Goal: Contribute content

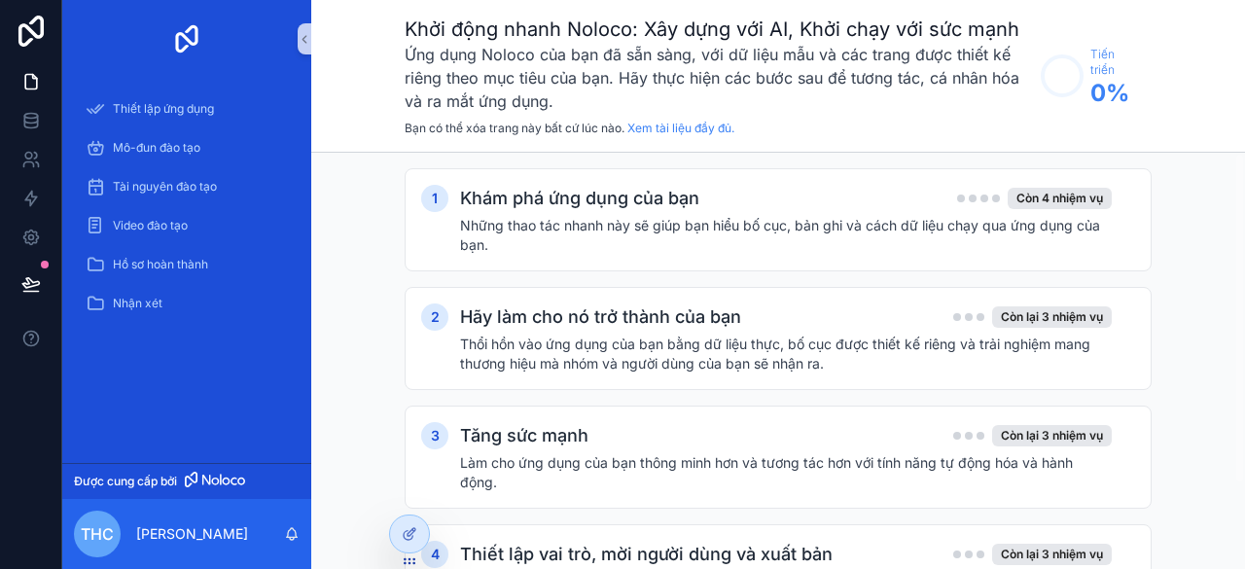
click at [1176, 172] on div "1 Khám phá ứng dụng của bạn Còn 4 nhiệm vụ Những thao tác nhanh này sẽ giúp bạn…" at bounding box center [777, 417] width 933 height 529
click at [702, 227] on font "Những thao tác nhanh này sẽ giúp bạn hiểu bố cục, bản ghi và cách dữ liệu chạy …" at bounding box center [780, 235] width 640 height 36
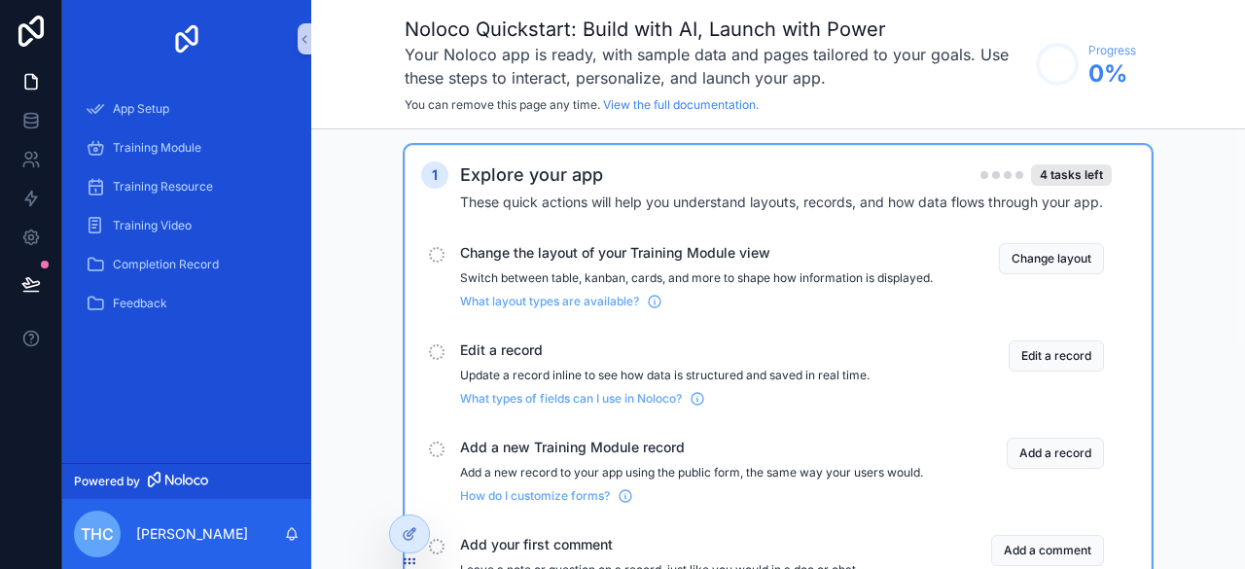
click at [378, 293] on div "1 Explore your app 4 tasks left These quick actions will help you understand la…" at bounding box center [777, 562] width 933 height 867
drag, startPoint x: 1180, startPoint y: 77, endPoint x: 1165, endPoint y: 53, distance: 28.9
click at [1182, 77] on div "Noloco Quickstart: Build with AI, Launch with Power Your Noloco app is ready, w…" at bounding box center [777, 64] width 933 height 129
click at [368, 156] on div "1 Explore your app 4 tasks left These quick actions will help you understand la…" at bounding box center [777, 562] width 933 height 867
click at [107, 108] on div "App Setup" at bounding box center [187, 108] width 202 height 31
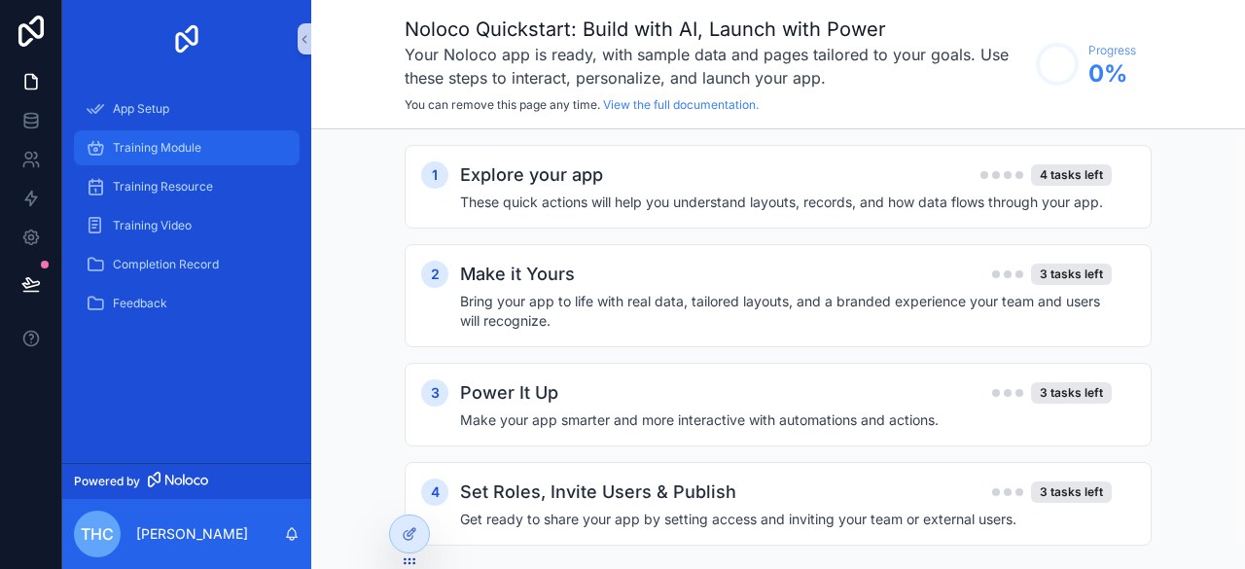
drag, startPoint x: 118, startPoint y: 141, endPoint x: 115, endPoint y: 167, distance: 26.4
click at [118, 142] on span "Training Module" at bounding box center [157, 148] width 88 height 16
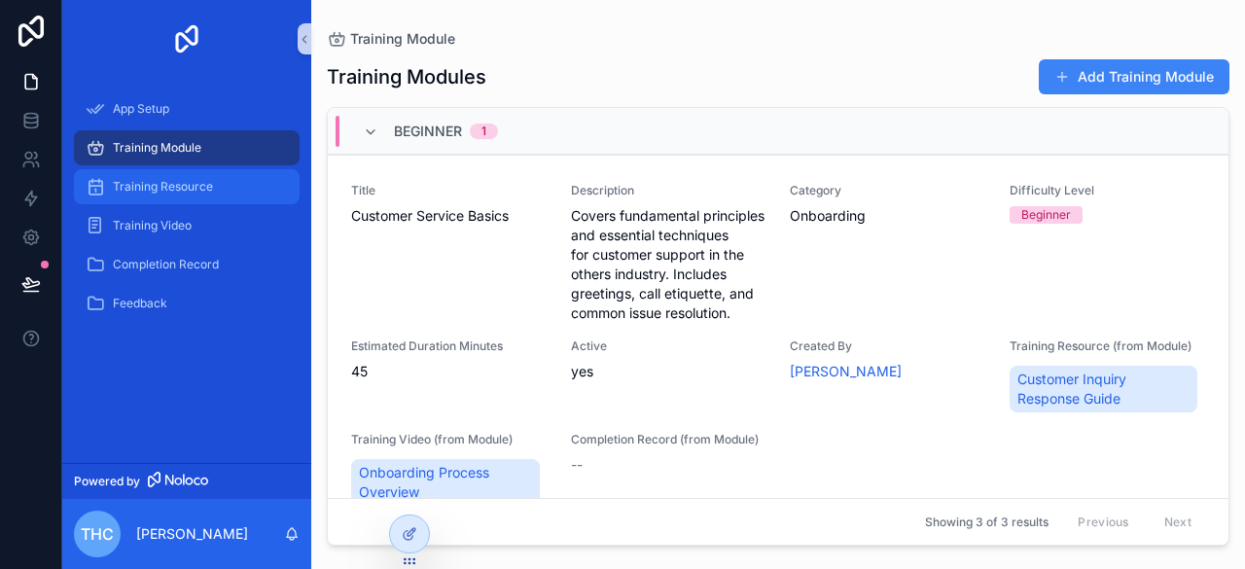
click at [118, 193] on span "Training Resource" at bounding box center [163, 187] width 100 height 16
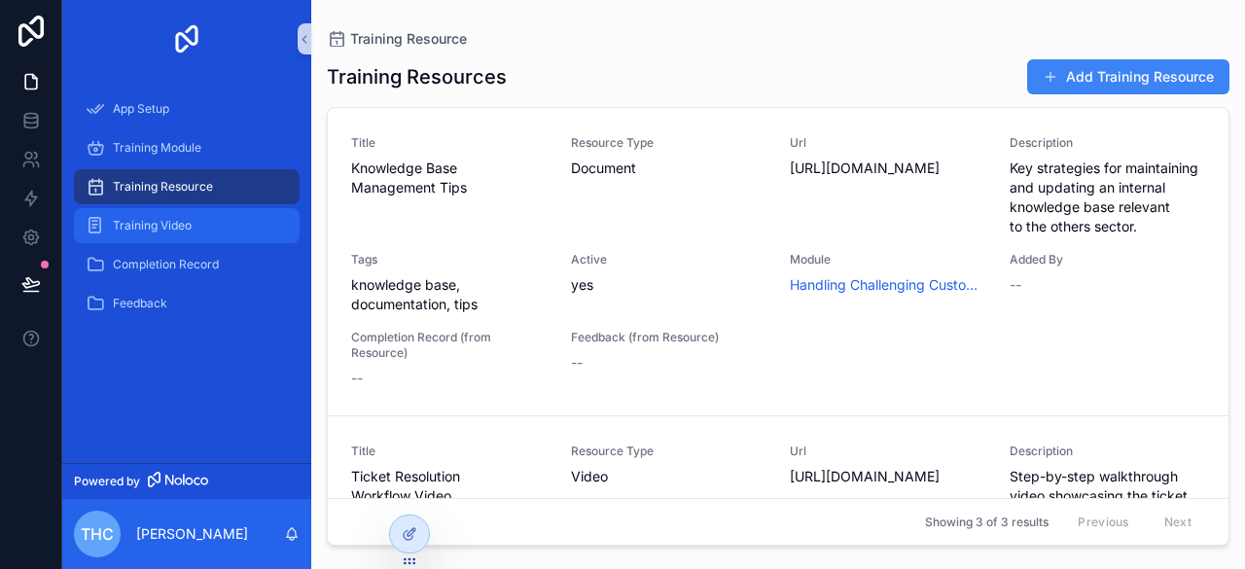
click at [117, 232] on span "Training Video" at bounding box center [152, 226] width 79 height 16
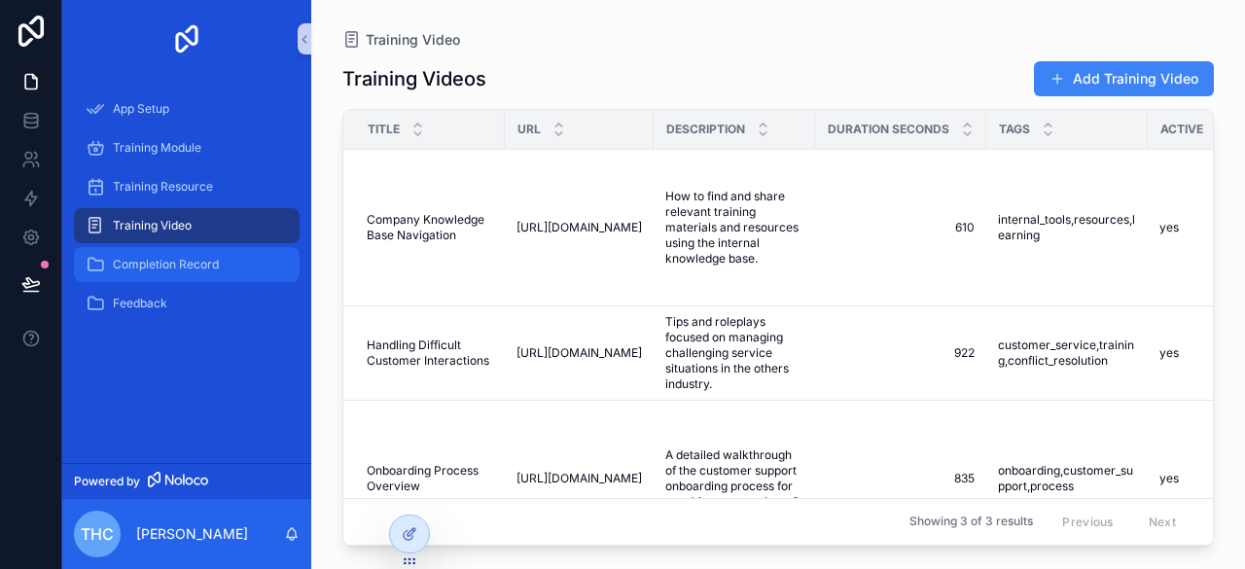
click at [160, 257] on span "Completion Record" at bounding box center [166, 265] width 106 height 16
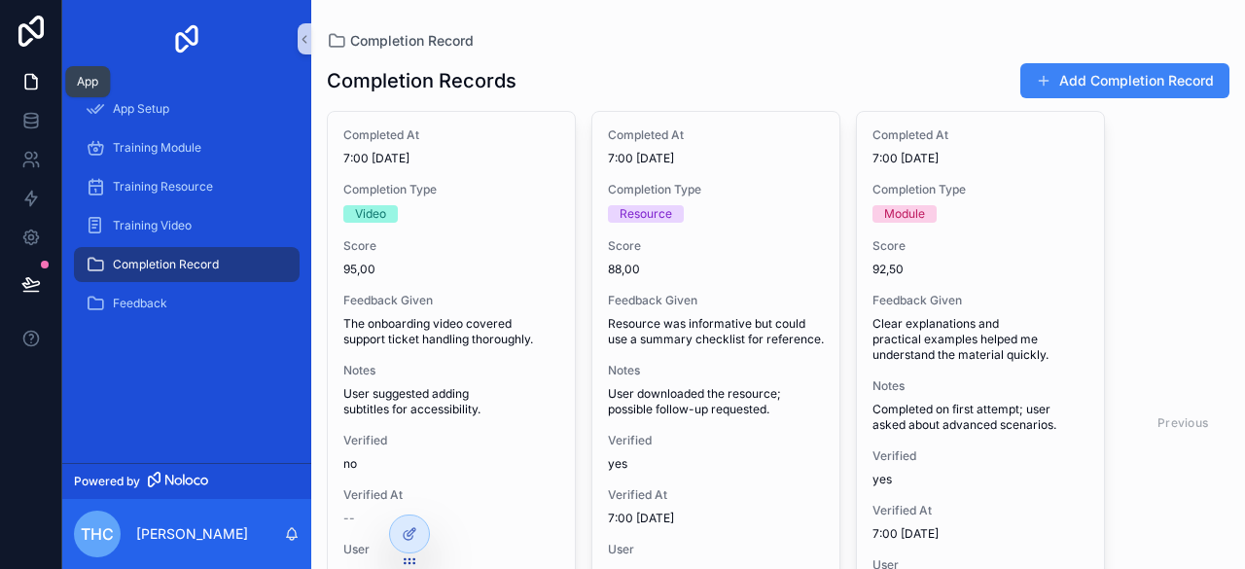
click at [38, 84] on icon at bounding box center [30, 81] width 19 height 19
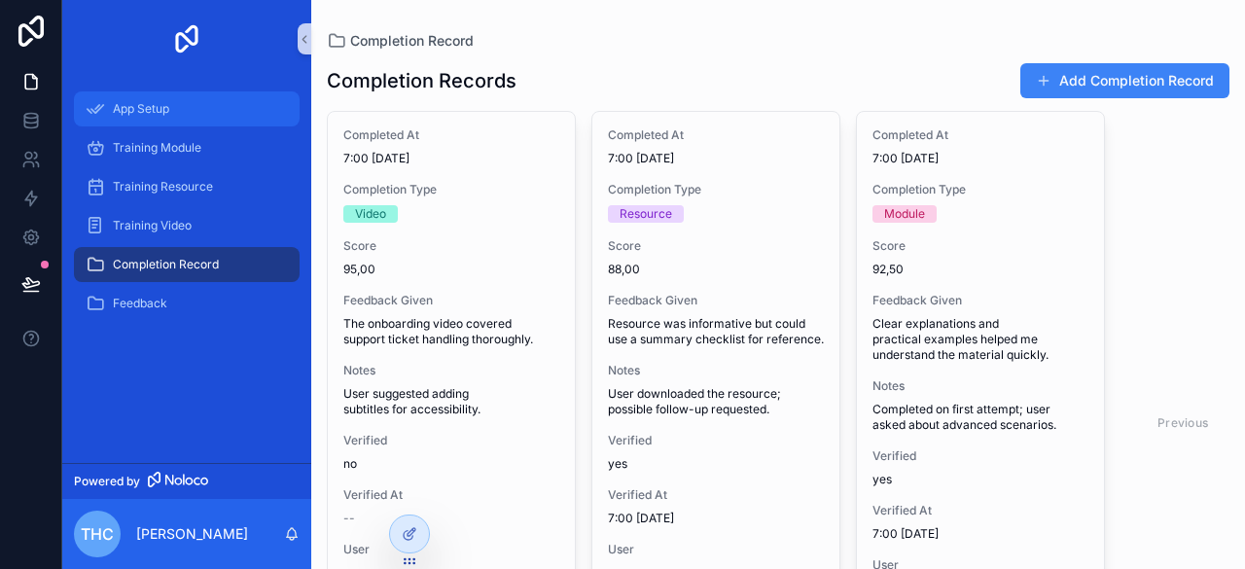
click at [124, 107] on span "App Setup" at bounding box center [141, 109] width 56 height 16
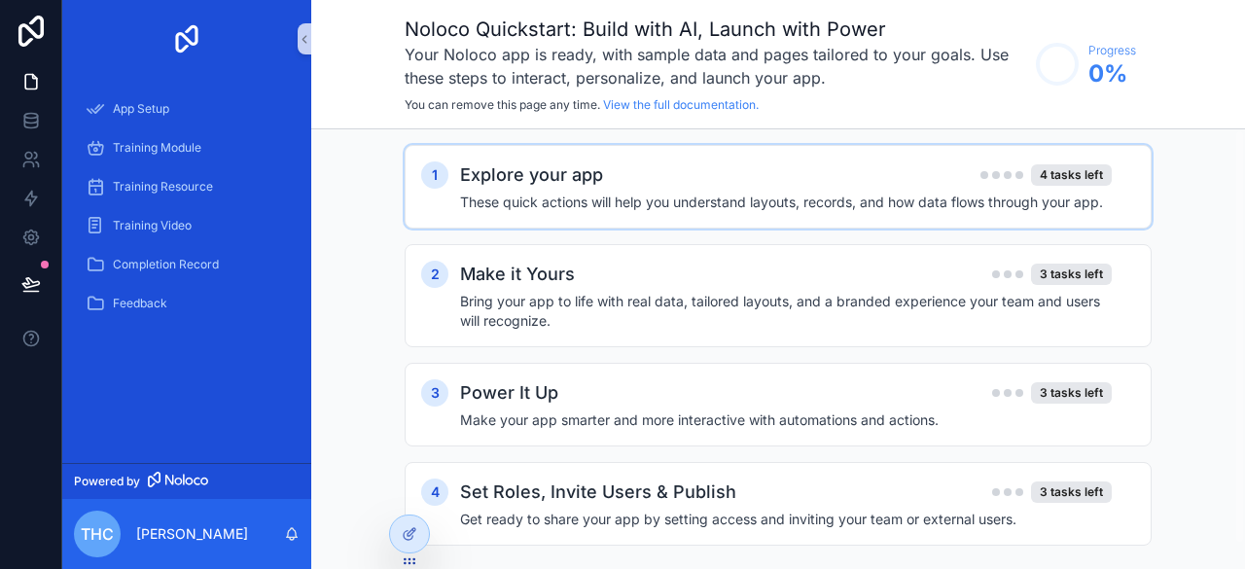
click at [740, 191] on div "Explore your app 4 tasks left These quick actions will help you understand layo…" at bounding box center [797, 186] width 675 height 51
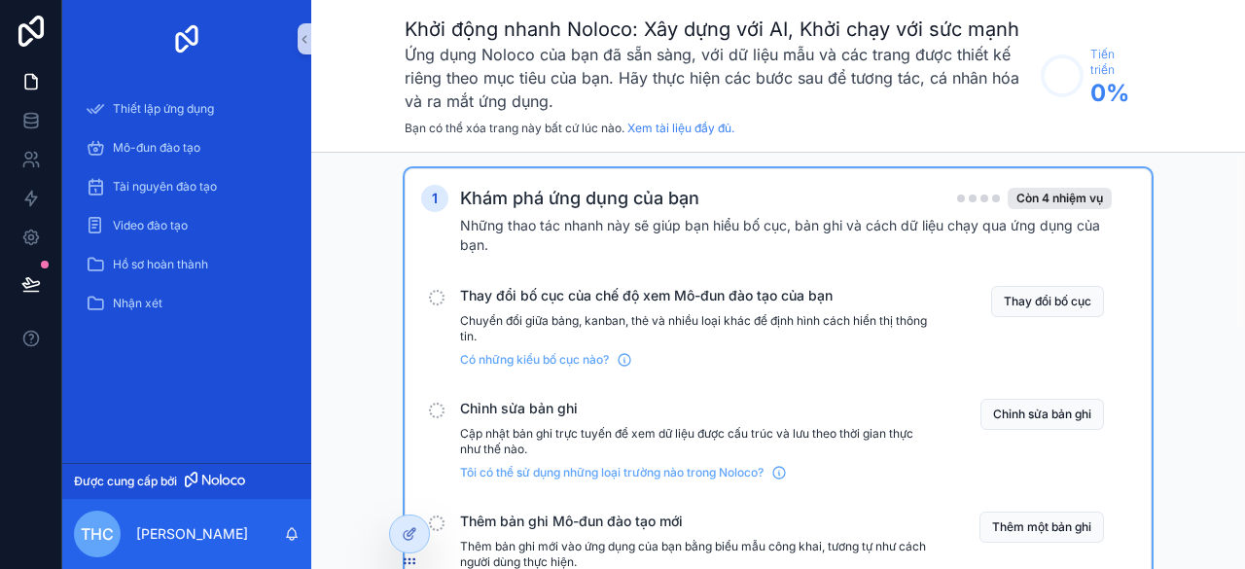
click at [539, 353] on font "Có những kiểu bố cục nào?" at bounding box center [534, 359] width 149 height 15
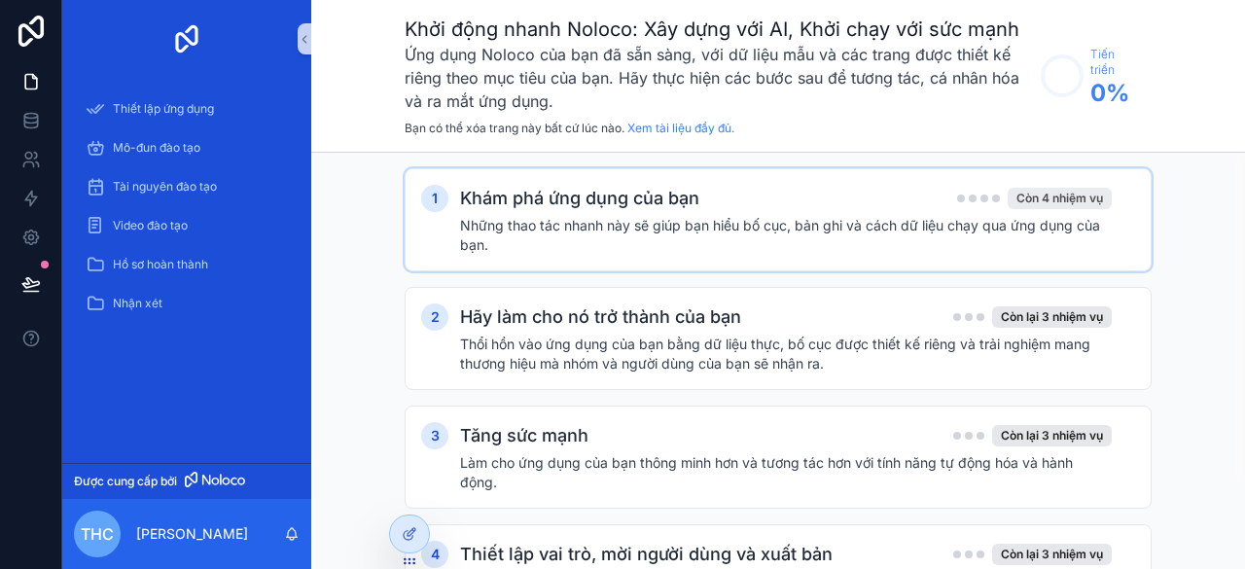
click at [1054, 203] on font "Còn 4 nhiệm vụ" at bounding box center [1059, 198] width 87 height 15
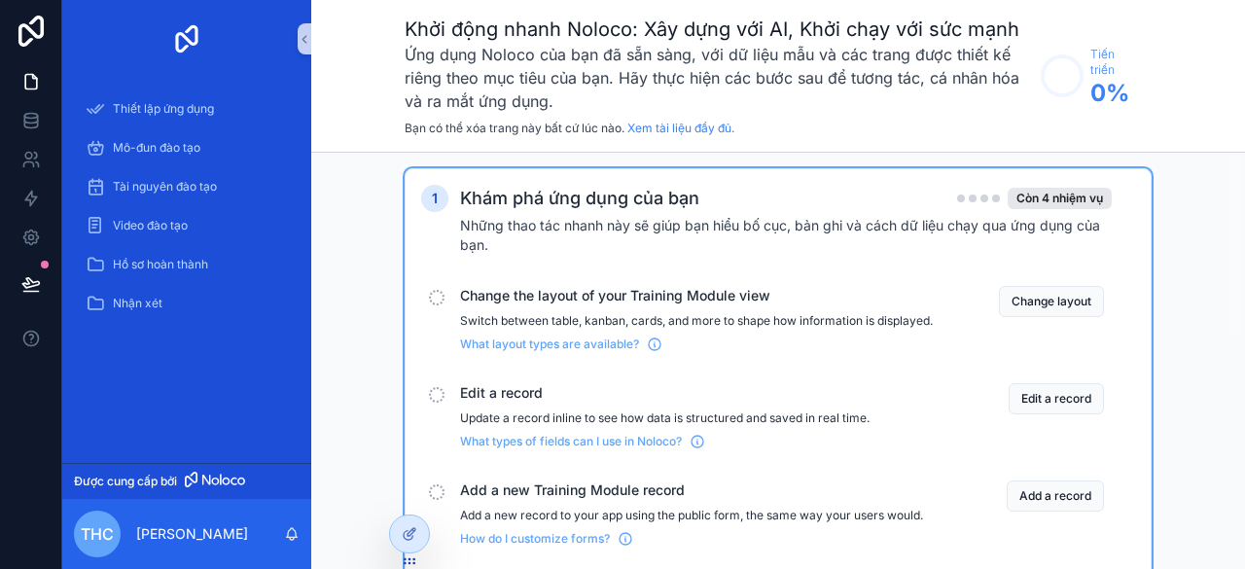
click at [1027, 316] on div "Change layout" at bounding box center [1026, 319] width 156 height 66
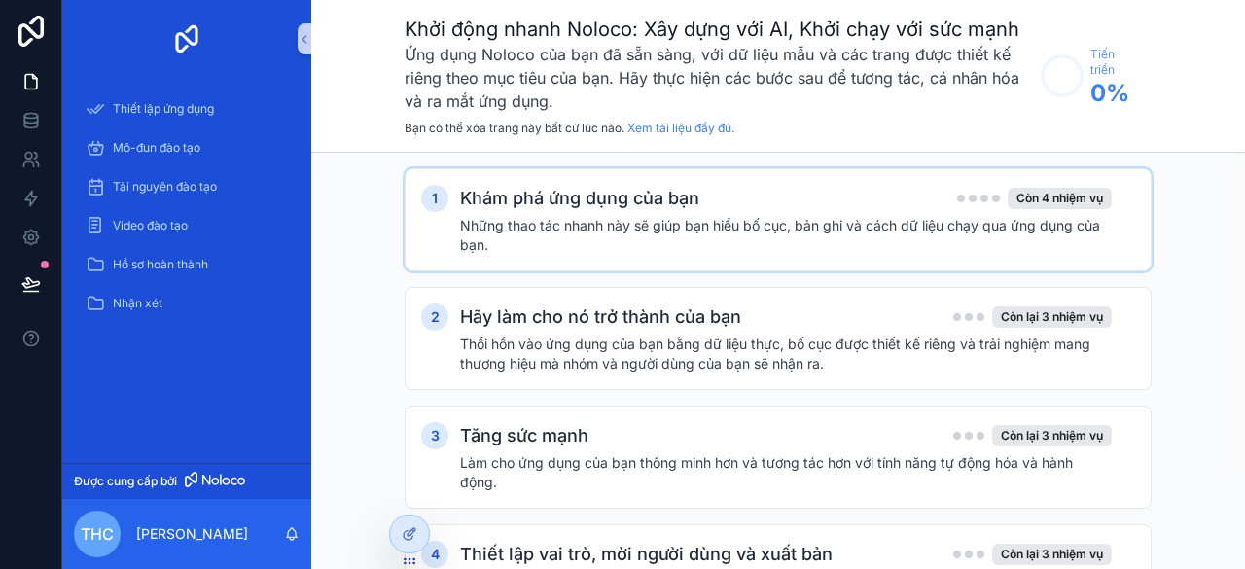
click at [1059, 233] on h4 "Những thao tác nhanh này sẽ giúp bạn hiểu bố cục, bản ghi và cách dữ liệu chạy …" at bounding box center [785, 235] width 651 height 39
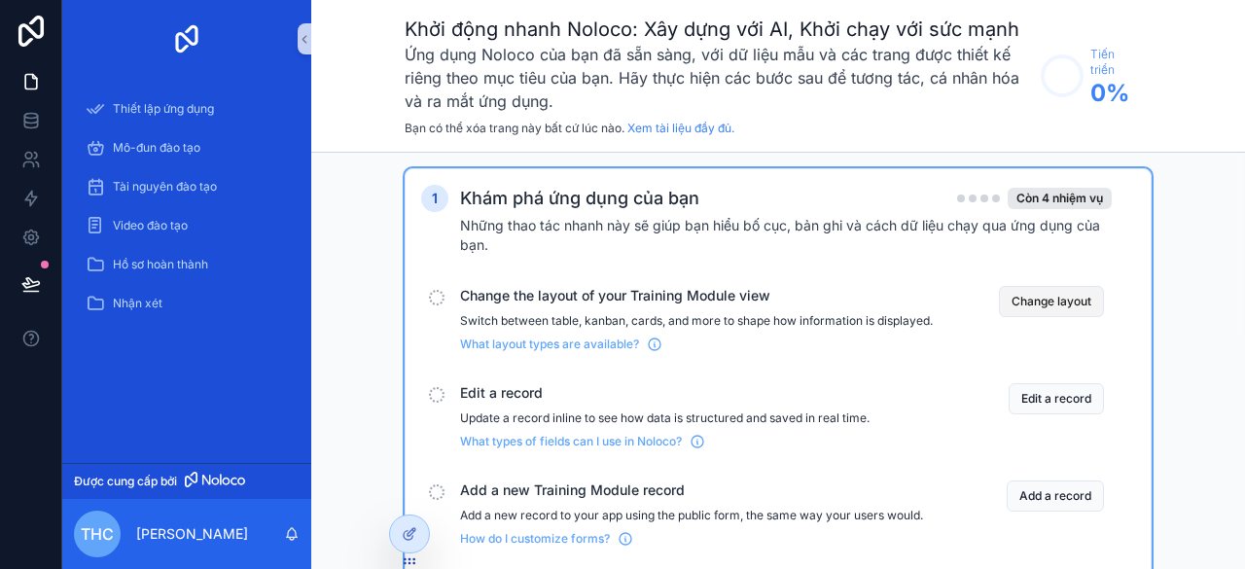
click at [1037, 304] on button "Change layout" at bounding box center [1051, 301] width 105 height 31
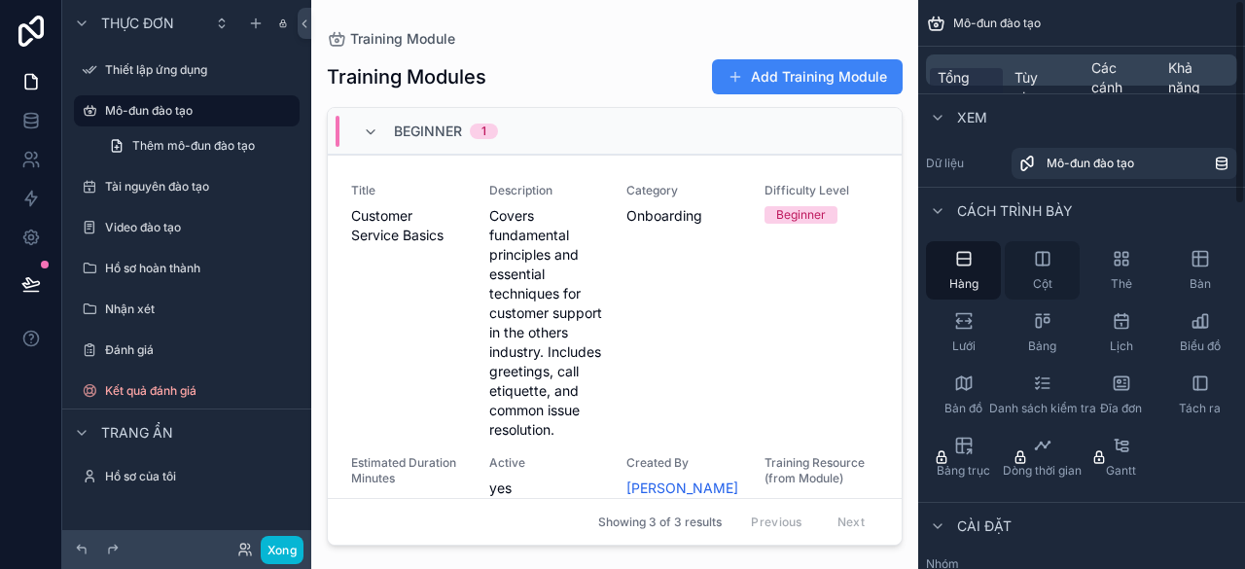
click at [1061, 271] on div "Cột" at bounding box center [1041, 270] width 75 height 58
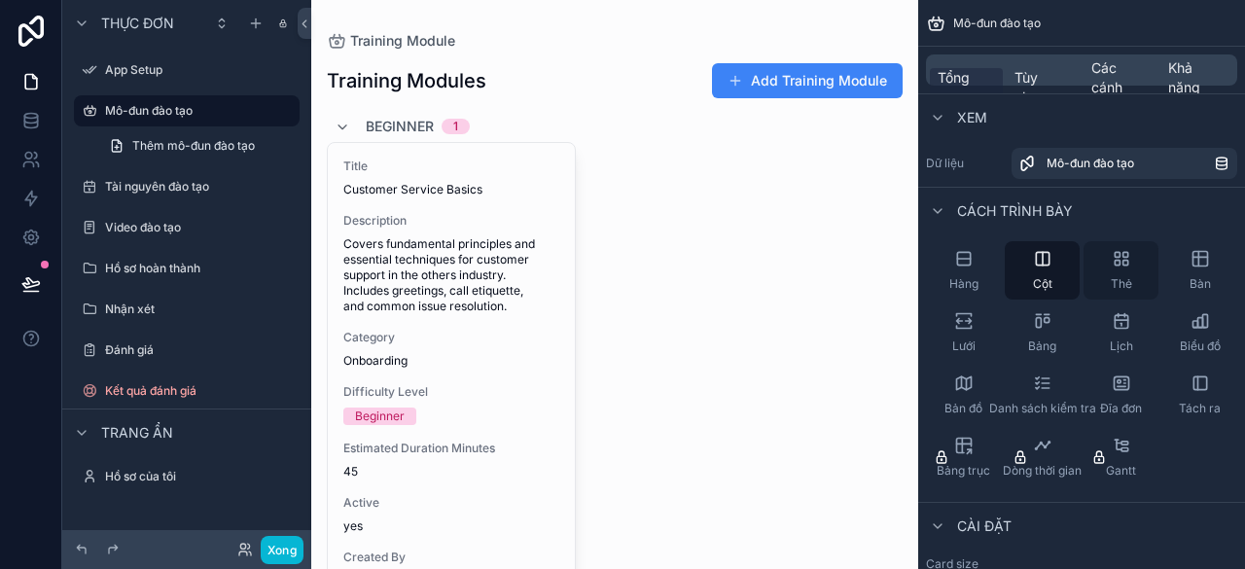
click at [1111, 264] on icon "nội dung có thể cuộn" at bounding box center [1120, 258] width 19 height 19
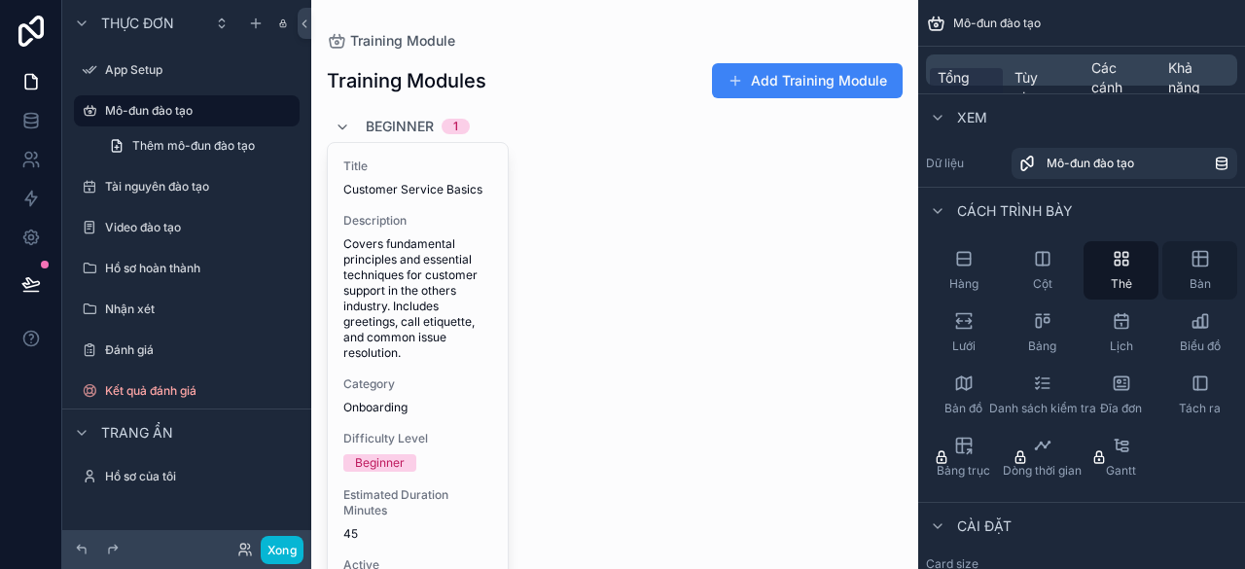
click at [1176, 265] on div "Bàn" at bounding box center [1199, 270] width 75 height 58
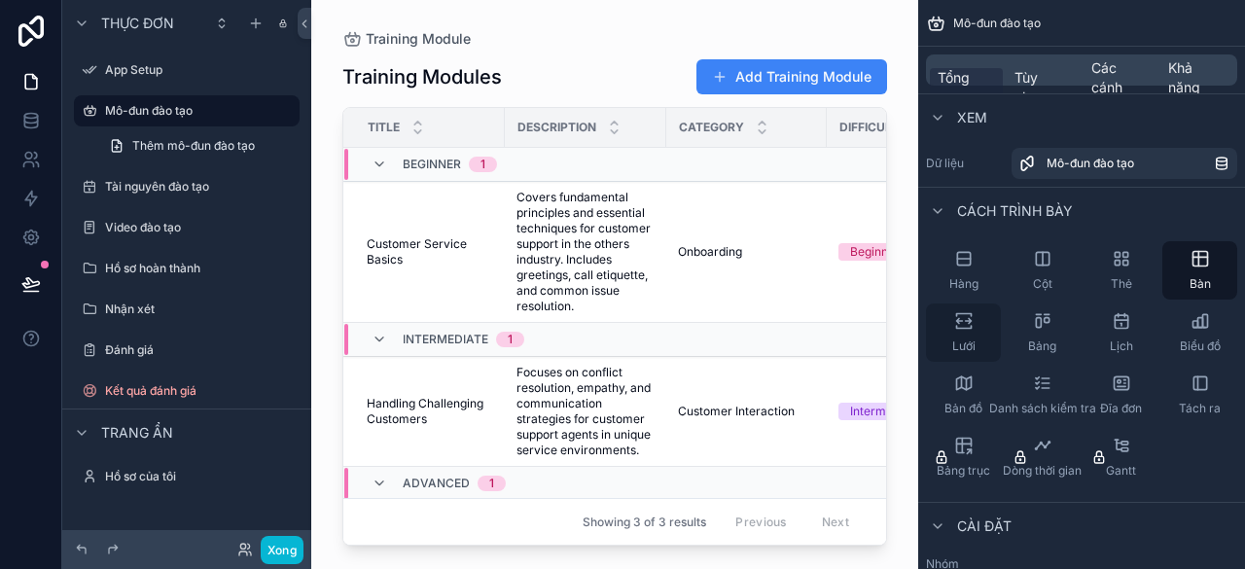
click at [948, 325] on div "Lưới" at bounding box center [963, 332] width 75 height 58
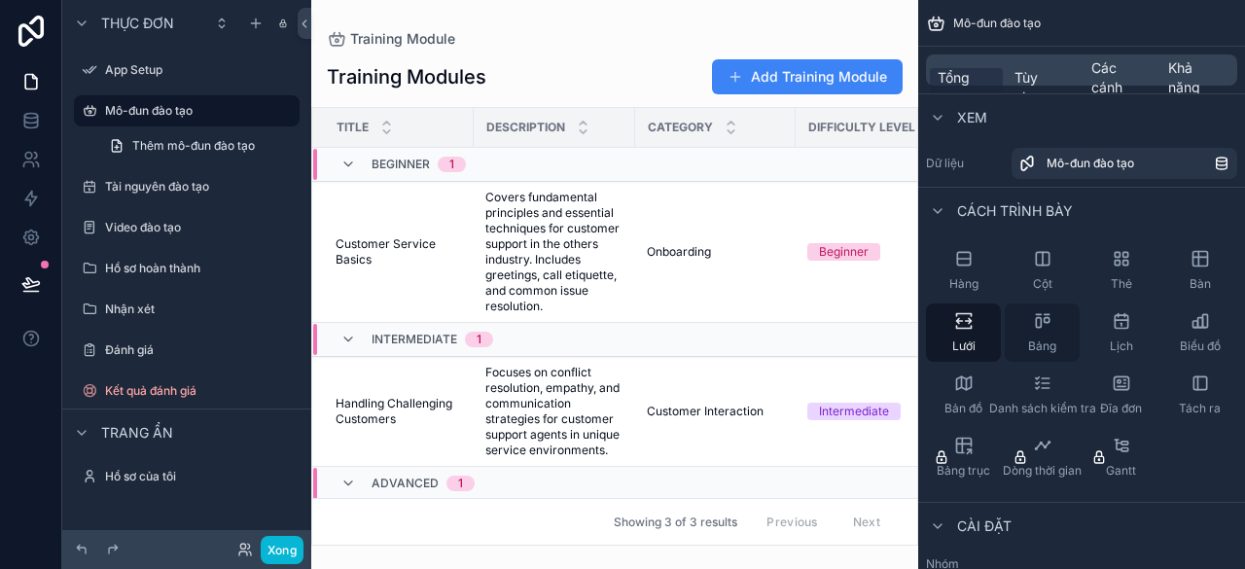
click at [1033, 333] on div "Bảng" at bounding box center [1041, 332] width 75 height 58
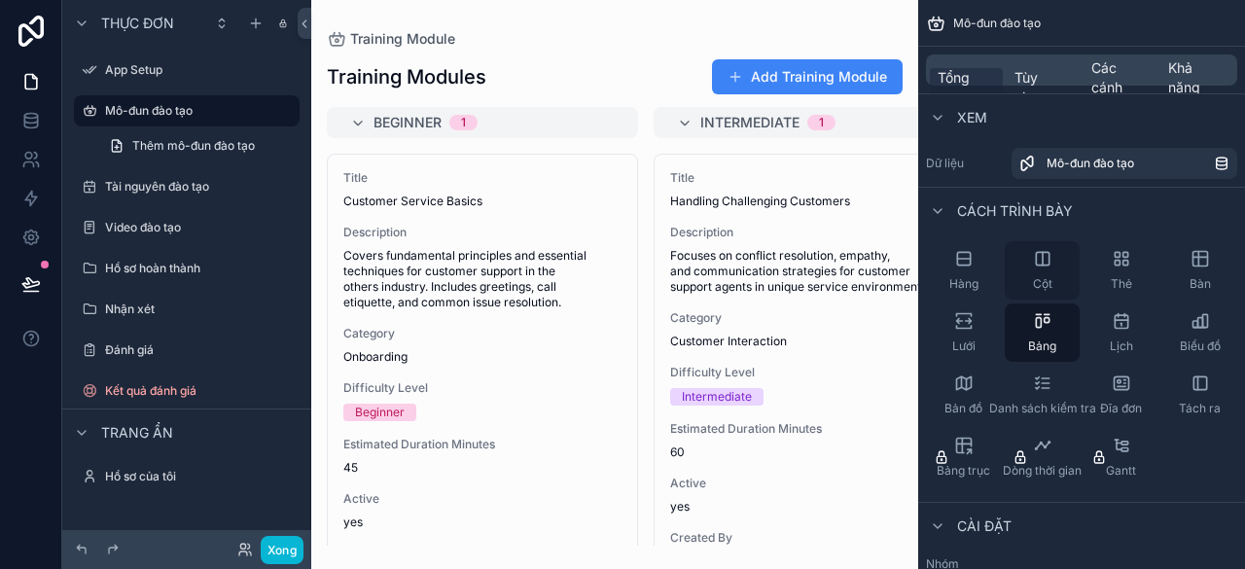
click at [1044, 285] on font "Cột" at bounding box center [1042, 283] width 19 height 15
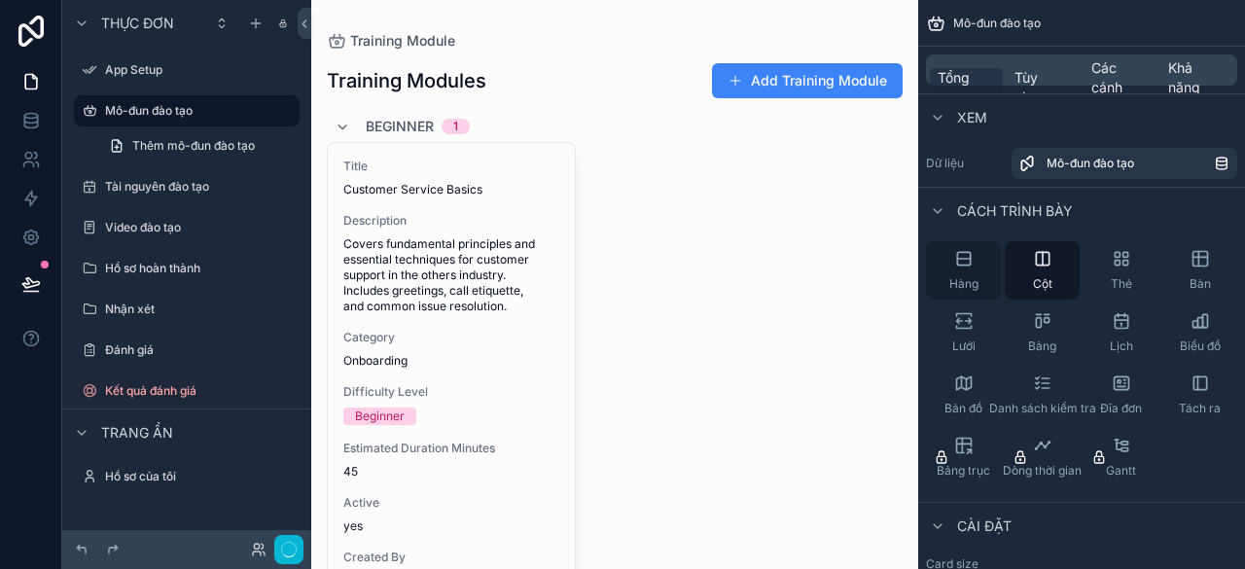
click at [980, 273] on div "Hàng" at bounding box center [963, 270] width 75 height 58
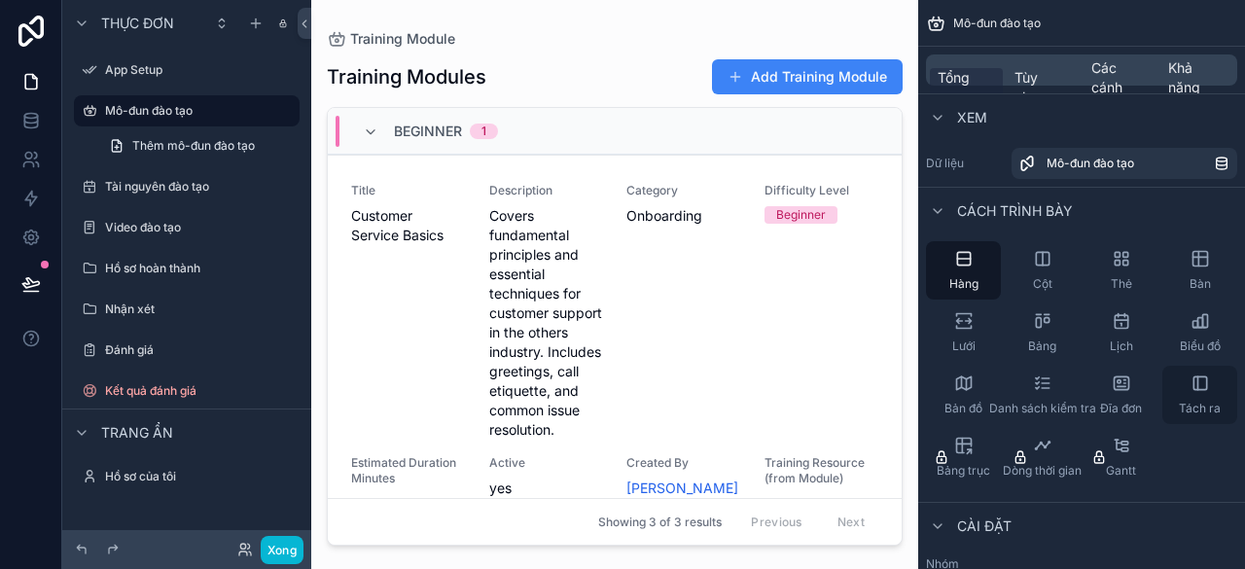
click at [1200, 399] on div "Tách ra" at bounding box center [1199, 395] width 75 height 58
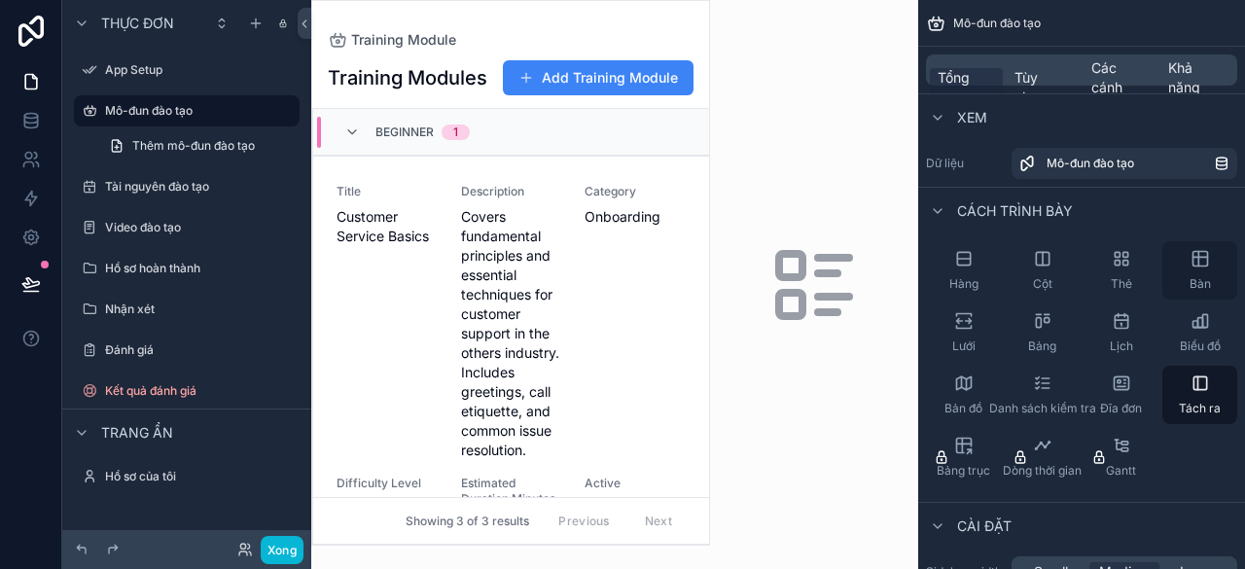
click at [1205, 264] on icon "nội dung có thể cuộn" at bounding box center [1199, 258] width 19 height 19
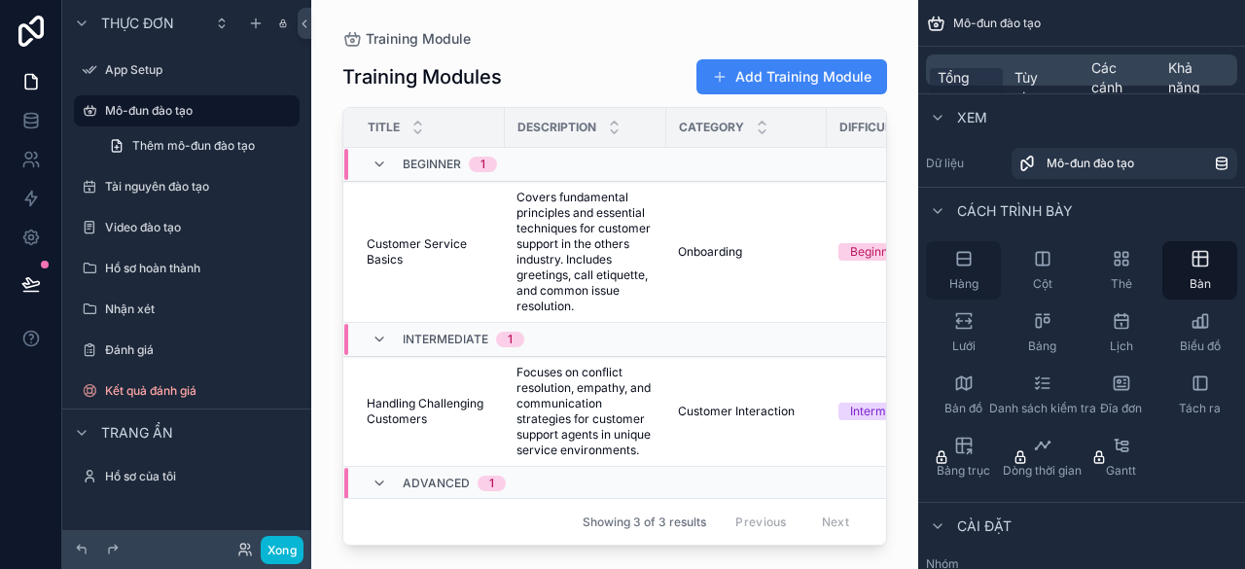
click at [965, 246] on div "Hàng" at bounding box center [963, 270] width 75 height 58
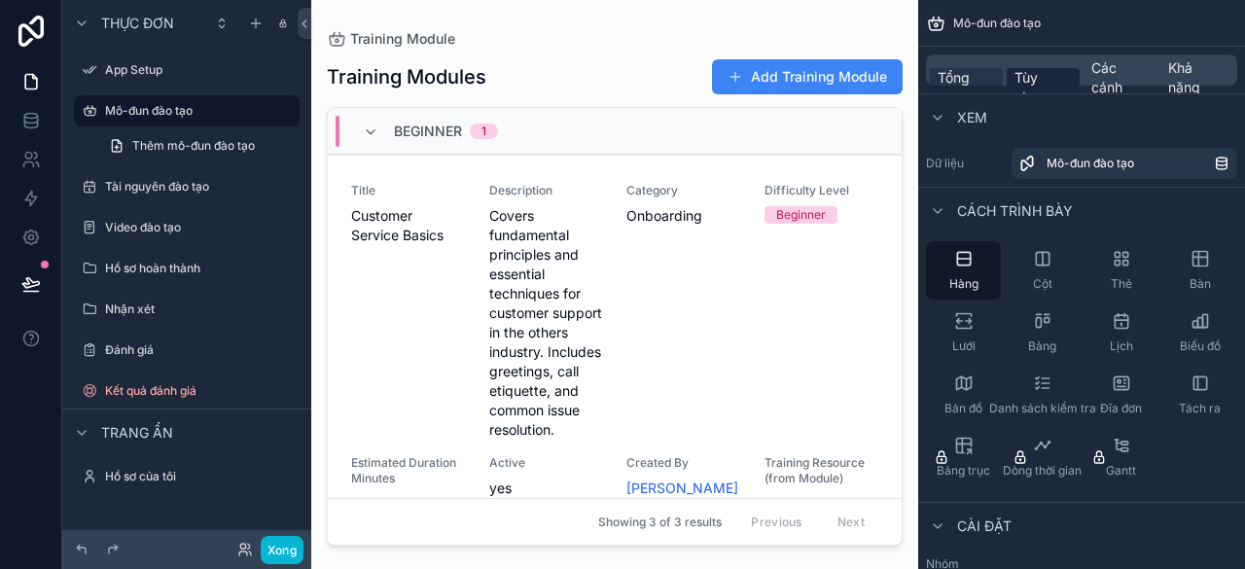
click at [1015, 74] on font "Tùy chọn" at bounding box center [1029, 87] width 31 height 36
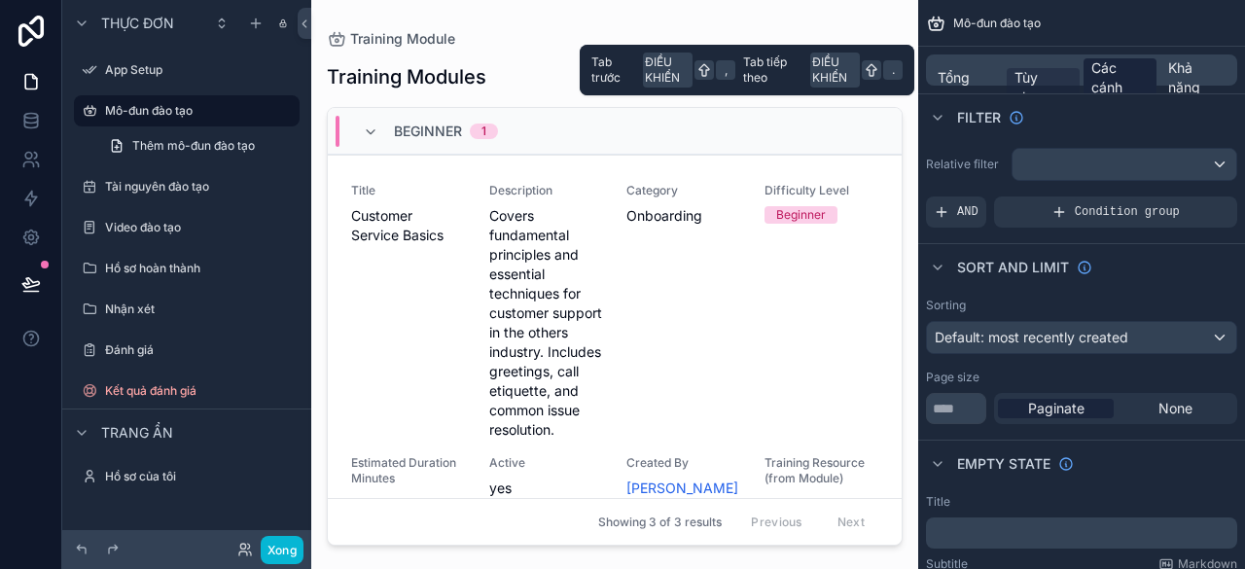
click at [1095, 73] on font "Các cánh đồng" at bounding box center [1107, 86] width 33 height 55
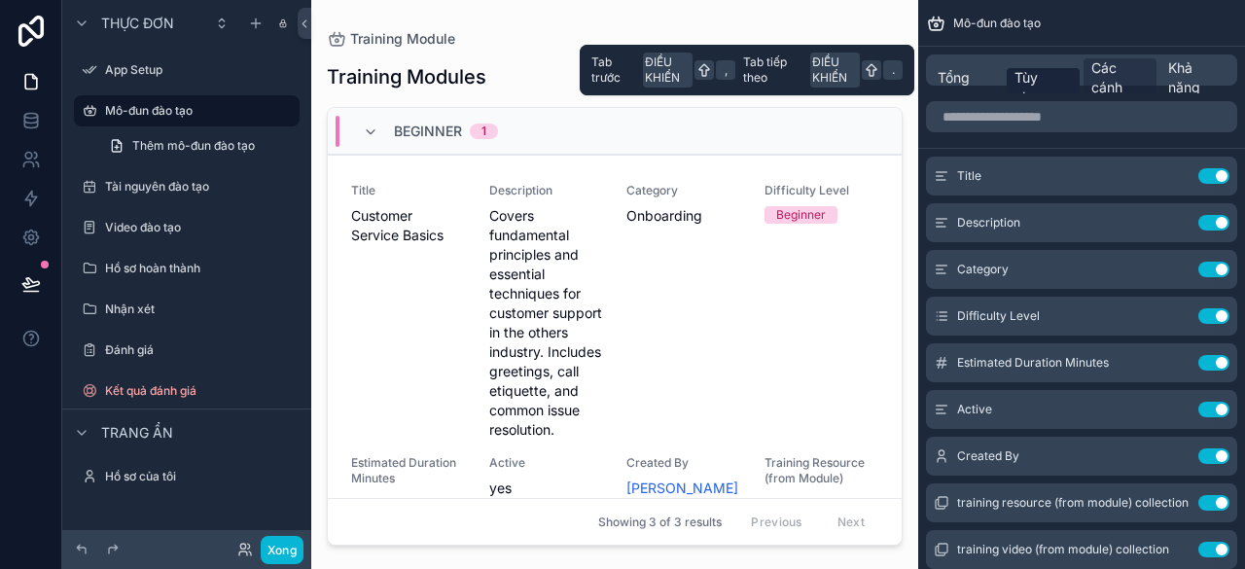
click at [1054, 82] on span "Tùy chọn" at bounding box center [1042, 87] width 57 height 39
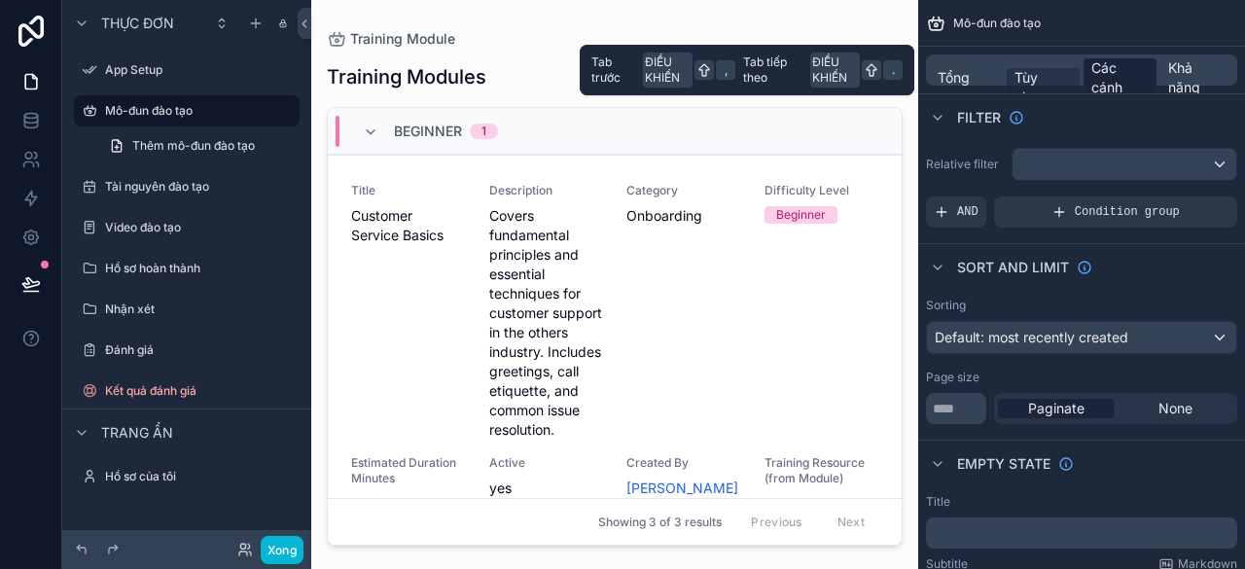
click at [1094, 81] on font "Các cánh đồng" at bounding box center [1107, 86] width 33 height 55
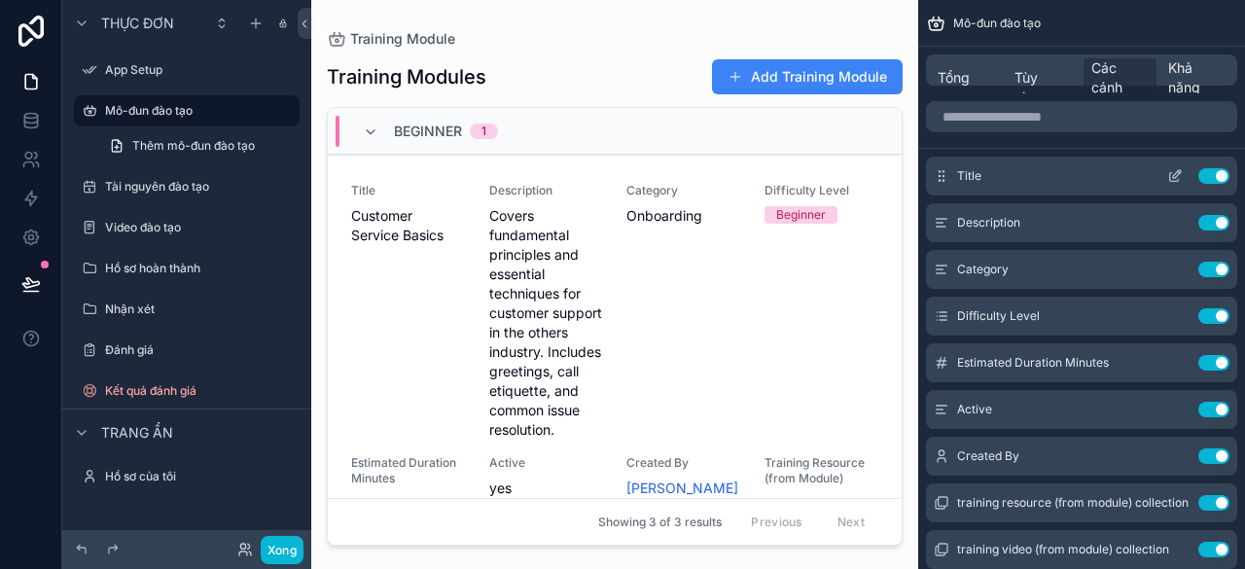
click at [1215, 177] on button "Use setting" at bounding box center [1213, 176] width 31 height 16
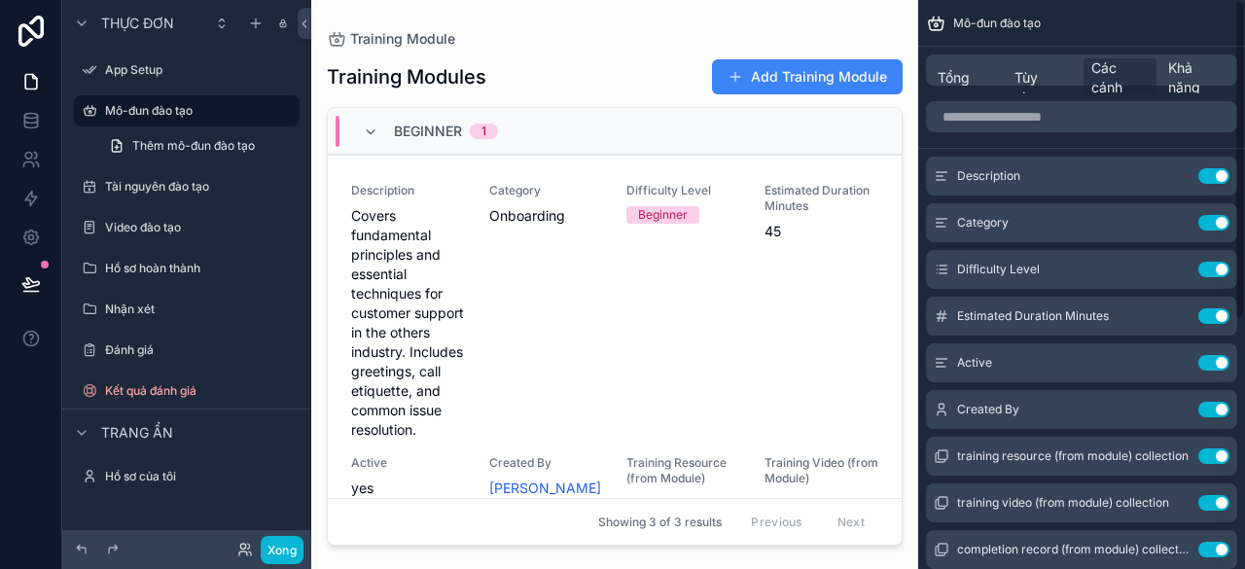
click at [1215, 177] on button "Use setting" at bounding box center [1213, 176] width 31 height 16
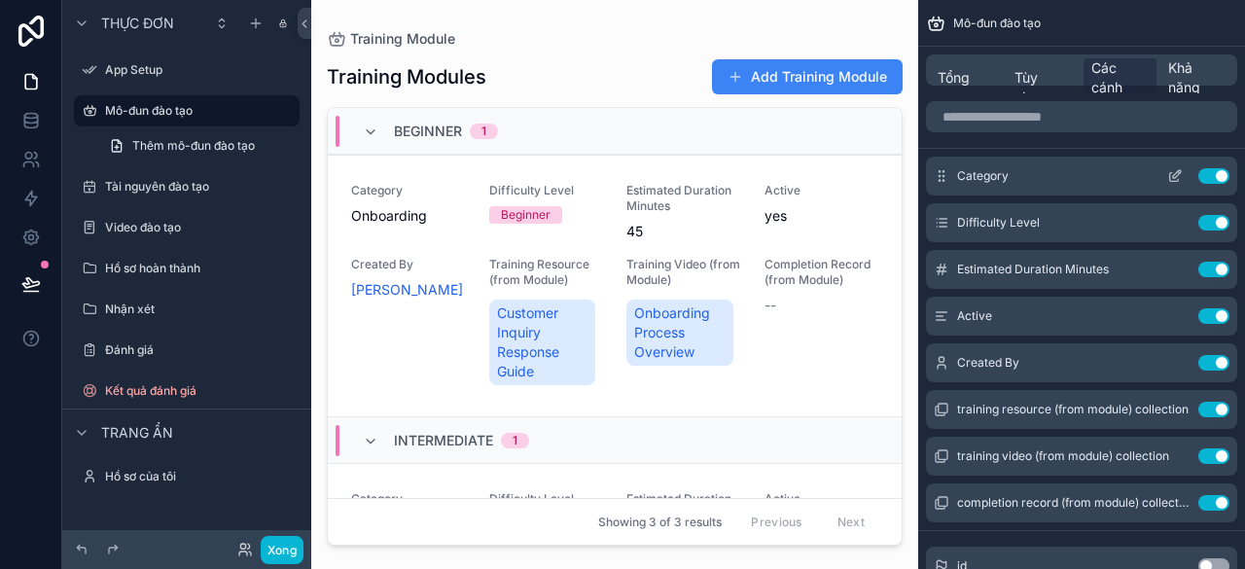
click at [1212, 178] on button "Use setting" at bounding box center [1213, 176] width 31 height 16
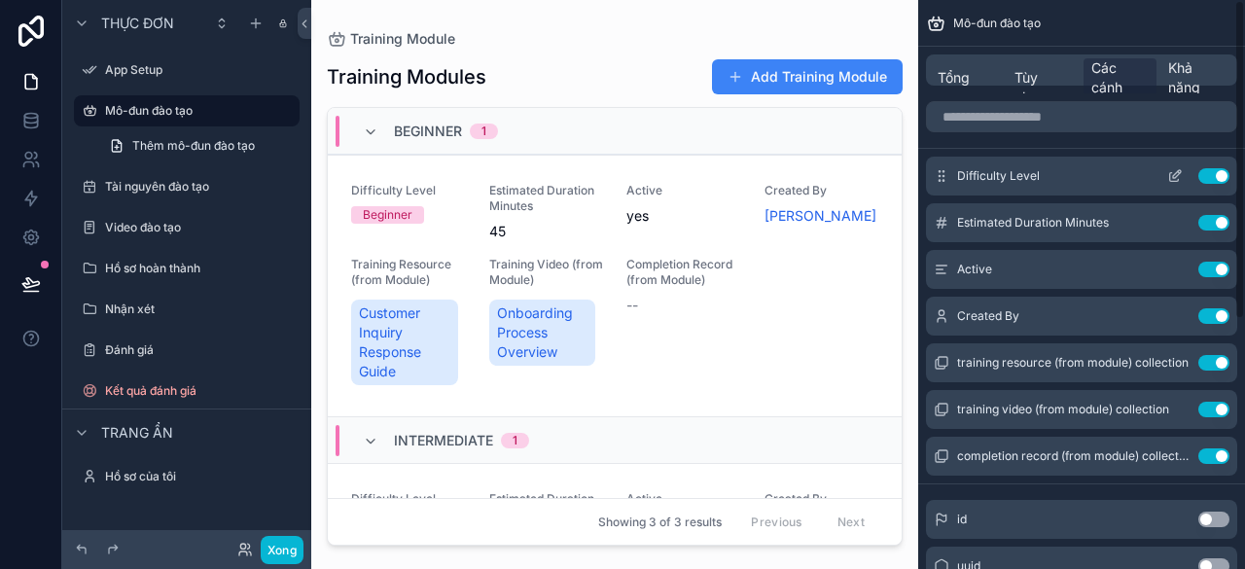
click at [1214, 172] on button "Use setting" at bounding box center [1213, 176] width 31 height 16
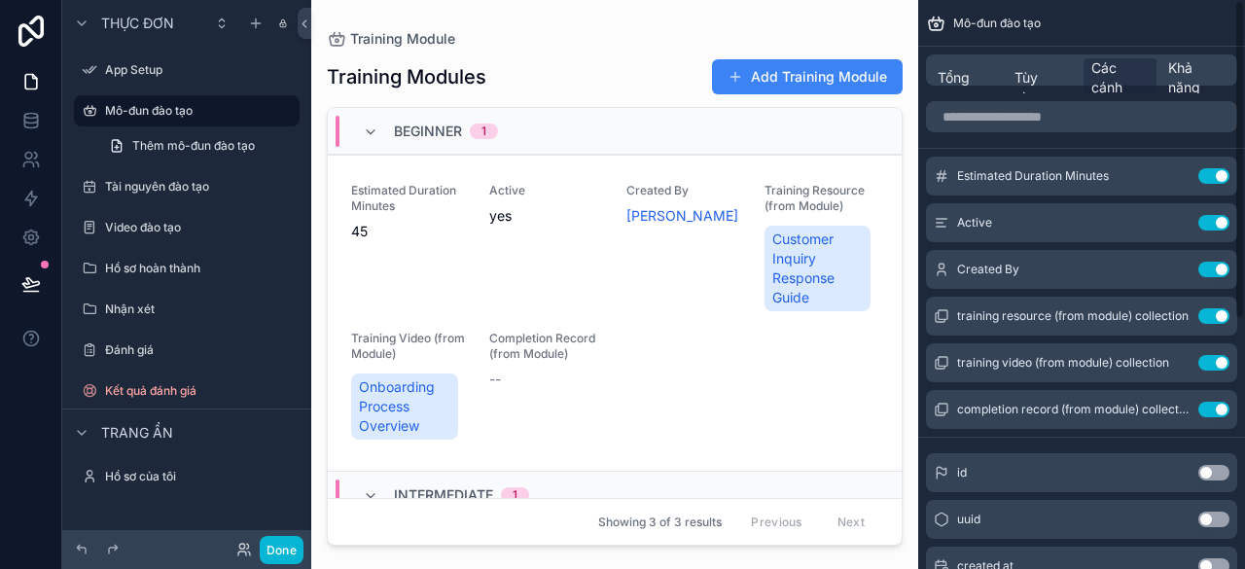
click at [1214, 172] on button "Use setting" at bounding box center [1213, 176] width 31 height 16
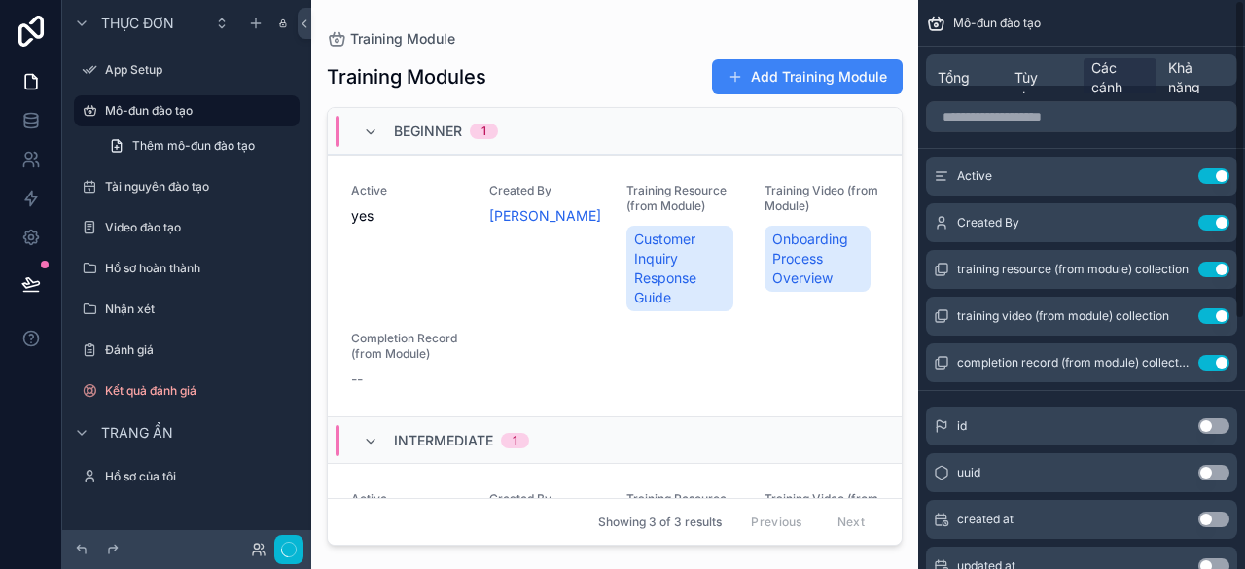
click at [1214, 172] on button "Use setting" at bounding box center [1213, 176] width 31 height 16
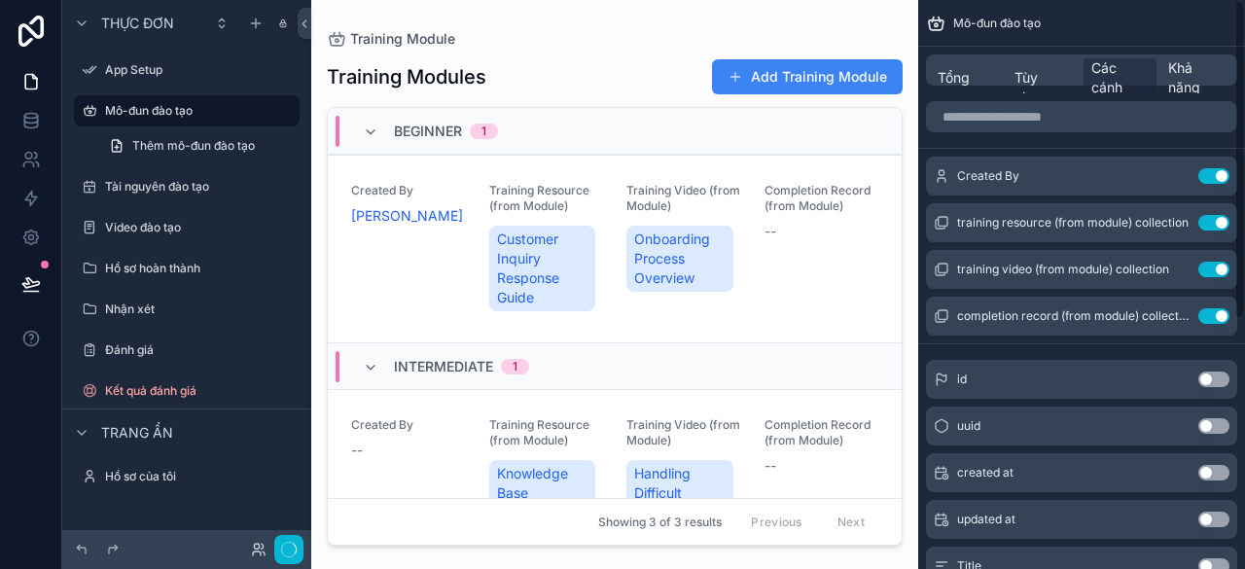
click at [1214, 172] on button "Use setting" at bounding box center [1213, 176] width 31 height 16
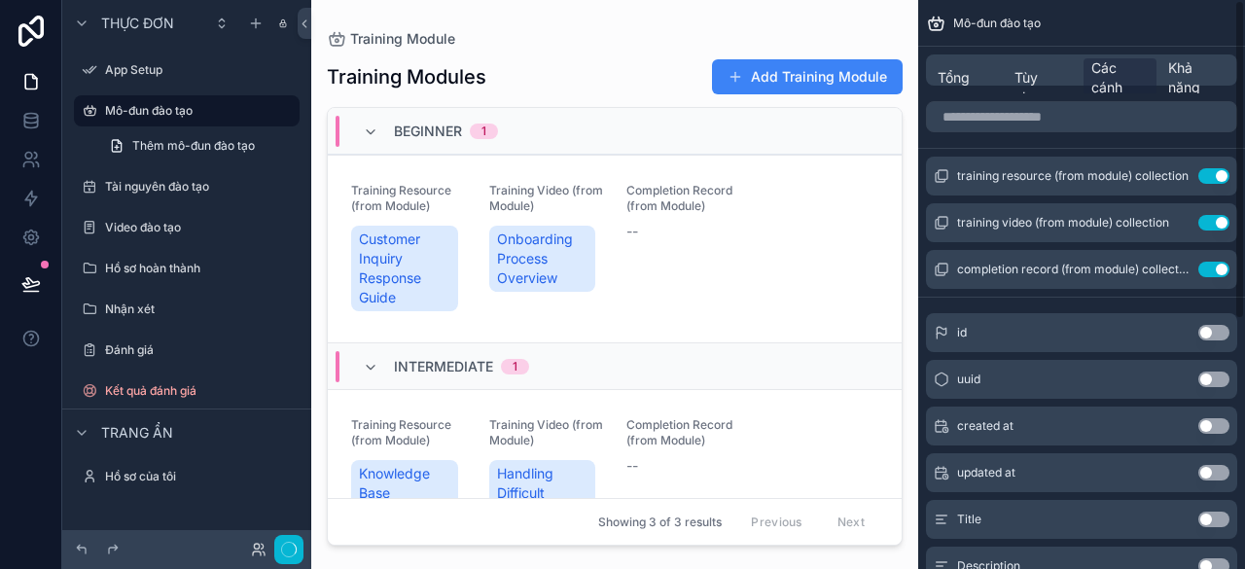
click at [1214, 172] on button "Use setting" at bounding box center [1213, 176] width 31 height 16
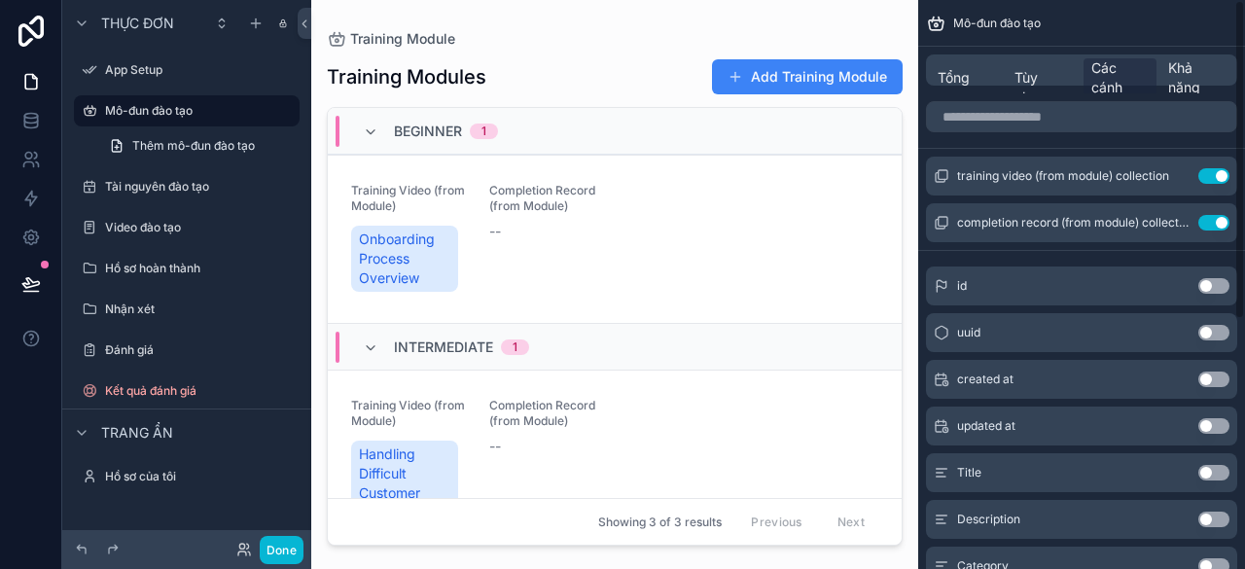
click at [1214, 172] on button "Use setting" at bounding box center [1213, 176] width 31 height 16
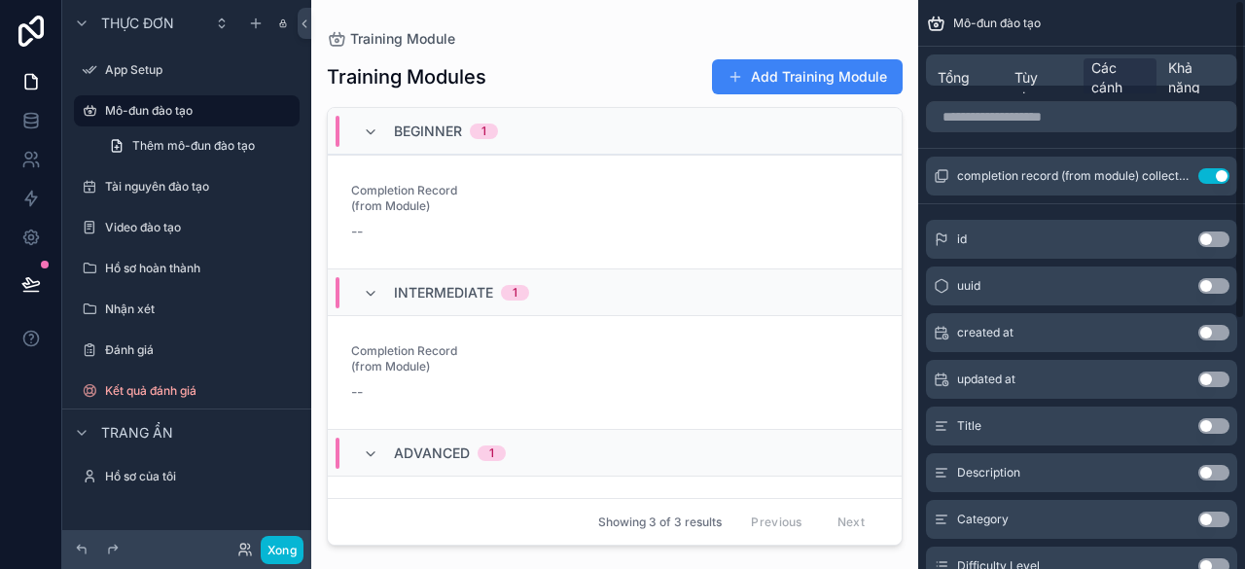
click at [1214, 172] on button "Use setting" at bounding box center [1213, 176] width 31 height 16
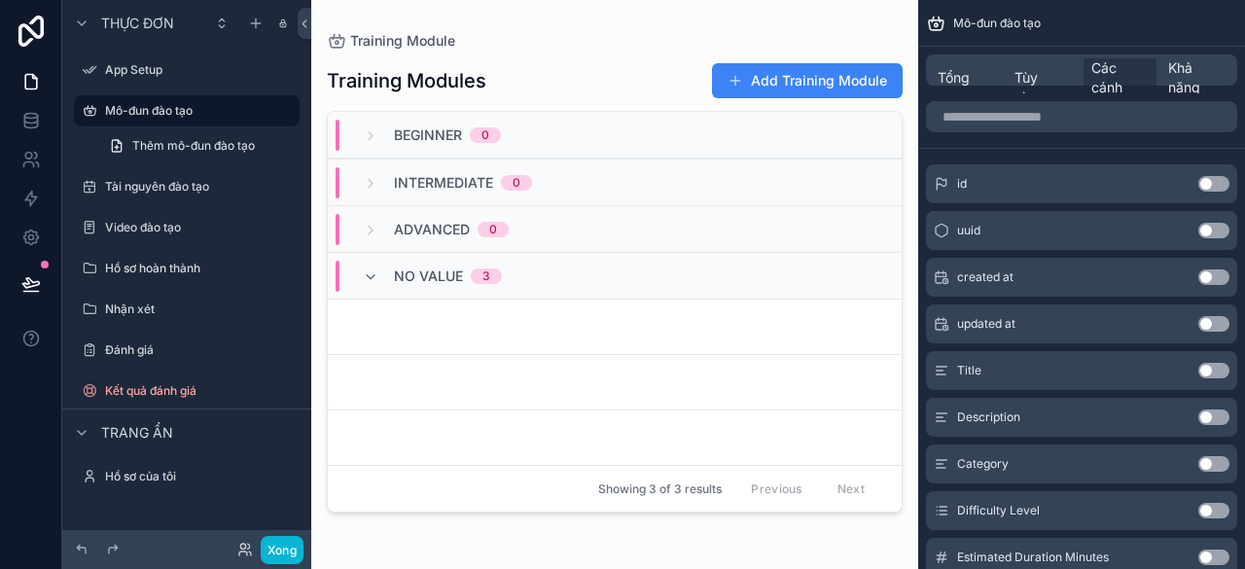
click at [394, 304] on div "nội dung có thể cuộn" at bounding box center [614, 272] width 607 height 545
click at [377, 283] on div "No value 3" at bounding box center [432, 276] width 139 height 31
click at [377, 283] on div "No value 3" at bounding box center [432, 275] width 139 height 19
click at [130, 140] on link "Thêm mô-đun đào tạo" at bounding box center [198, 145] width 202 height 31
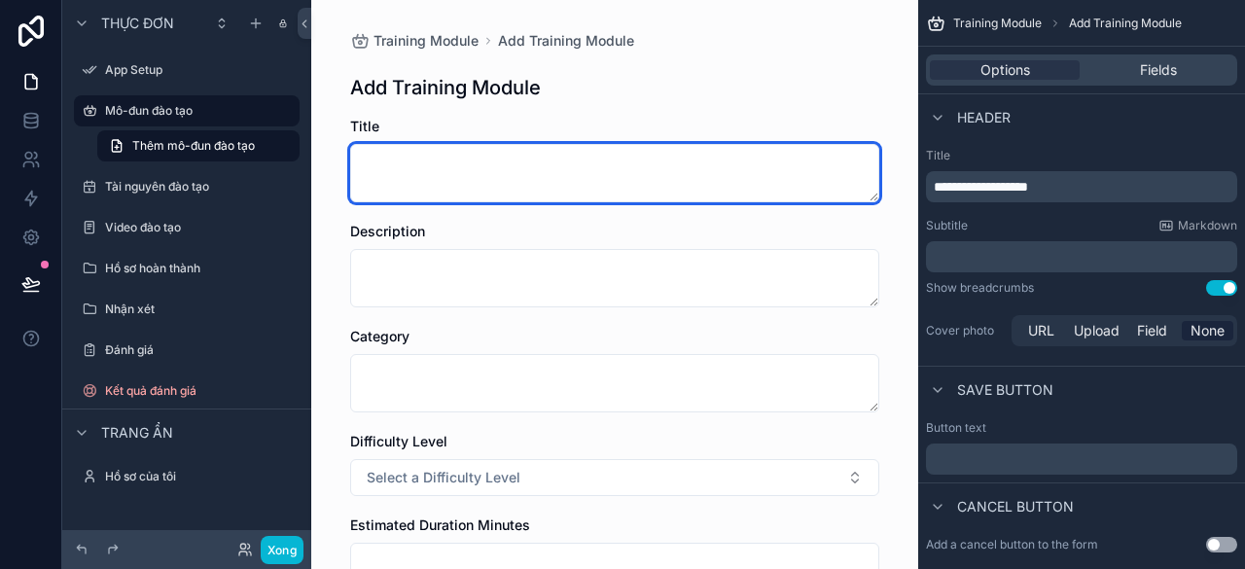
click at [490, 180] on textarea "nội dung có thể cuộn" at bounding box center [614, 173] width 529 height 58
type textarea "****"
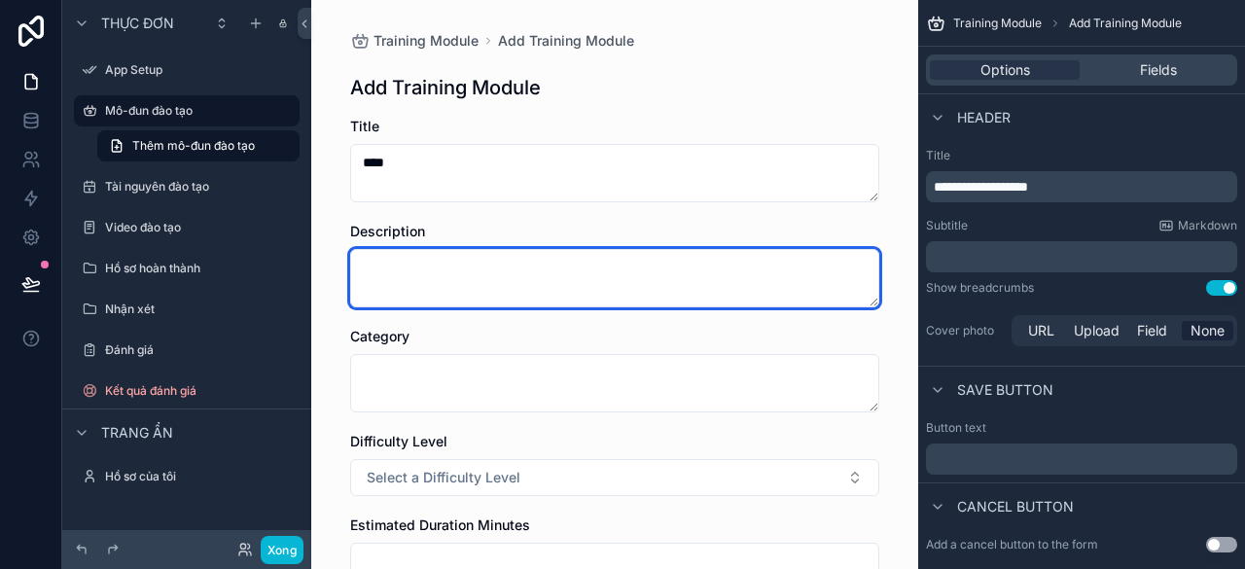
click at [488, 255] on textarea "nội dung có thể cuộn" at bounding box center [614, 278] width 529 height 58
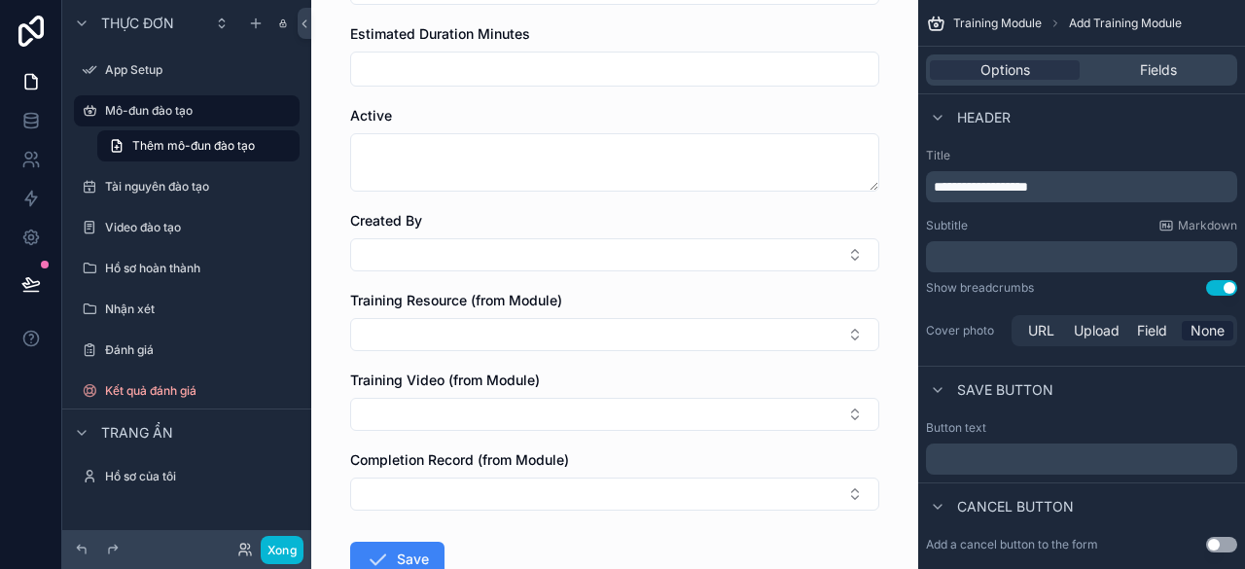
scroll to position [619, 0]
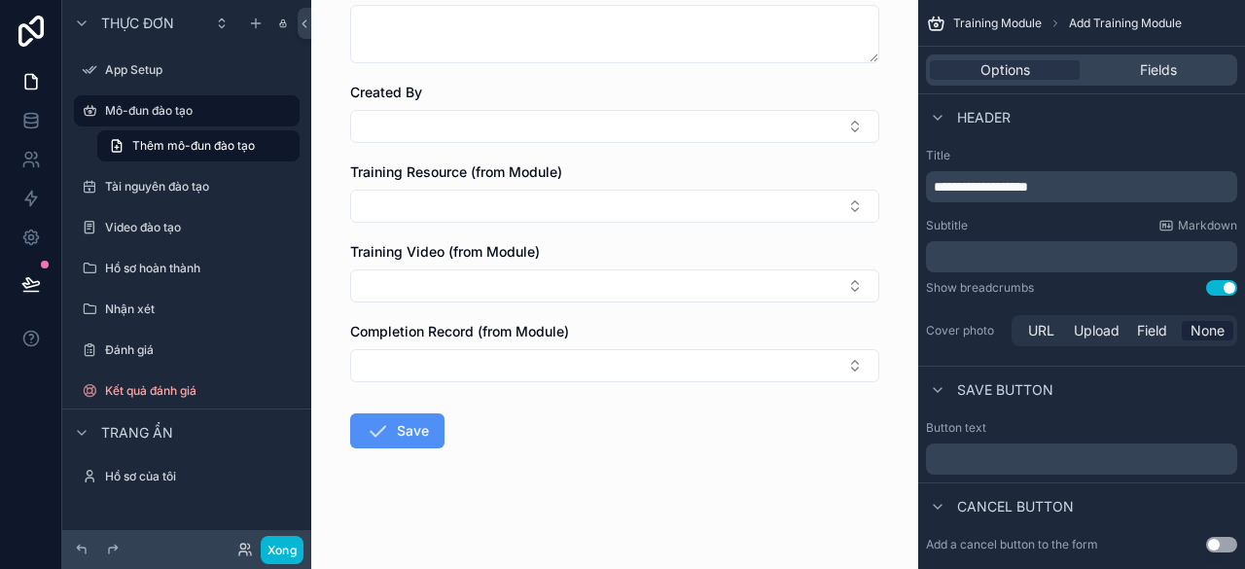
click at [403, 442] on button "Save" at bounding box center [397, 430] width 94 height 35
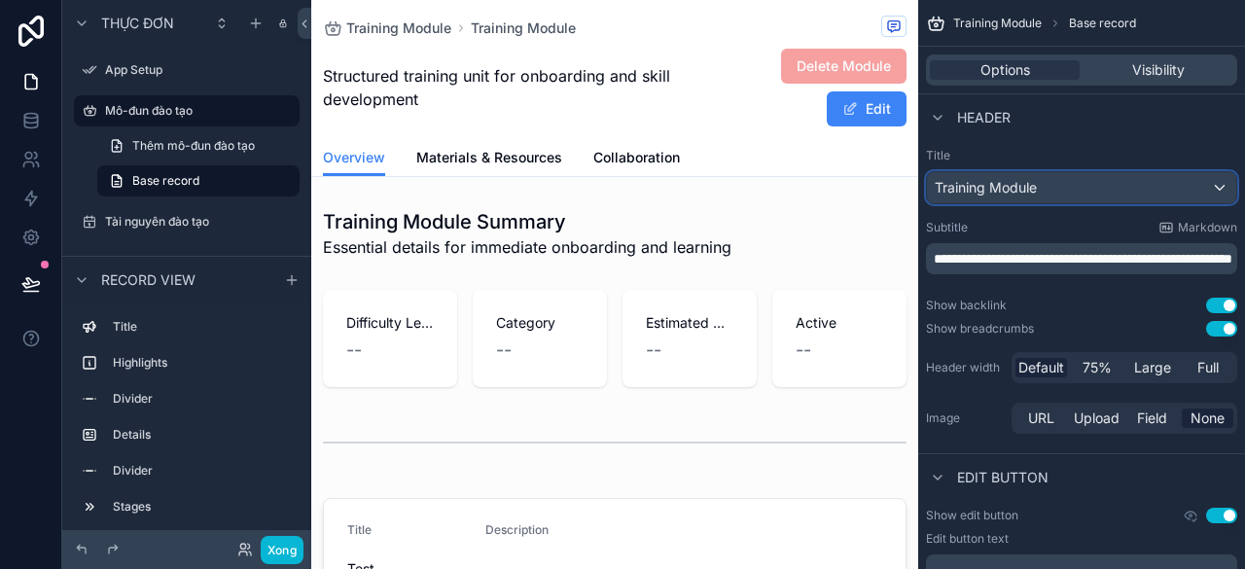
click at [990, 183] on span "Training Module" at bounding box center [985, 187] width 102 height 19
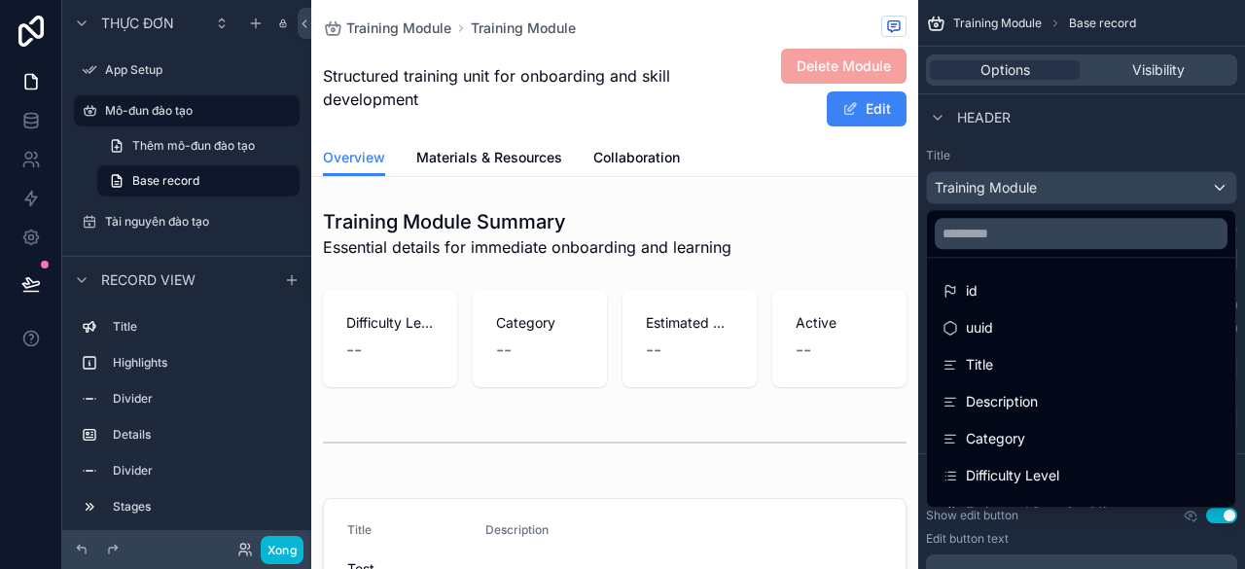
click at [990, 183] on div "nội dung có thể cuộn" at bounding box center [622, 284] width 1245 height 569
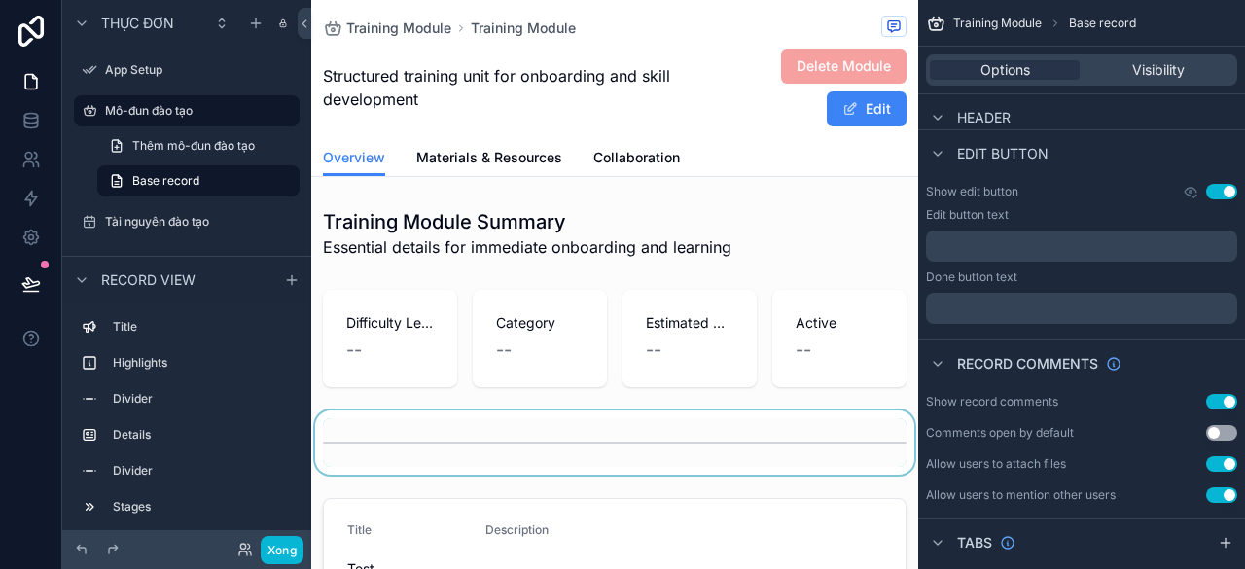
click at [511, 420] on div "nội dung có thể cuộn" at bounding box center [614, 442] width 607 height 64
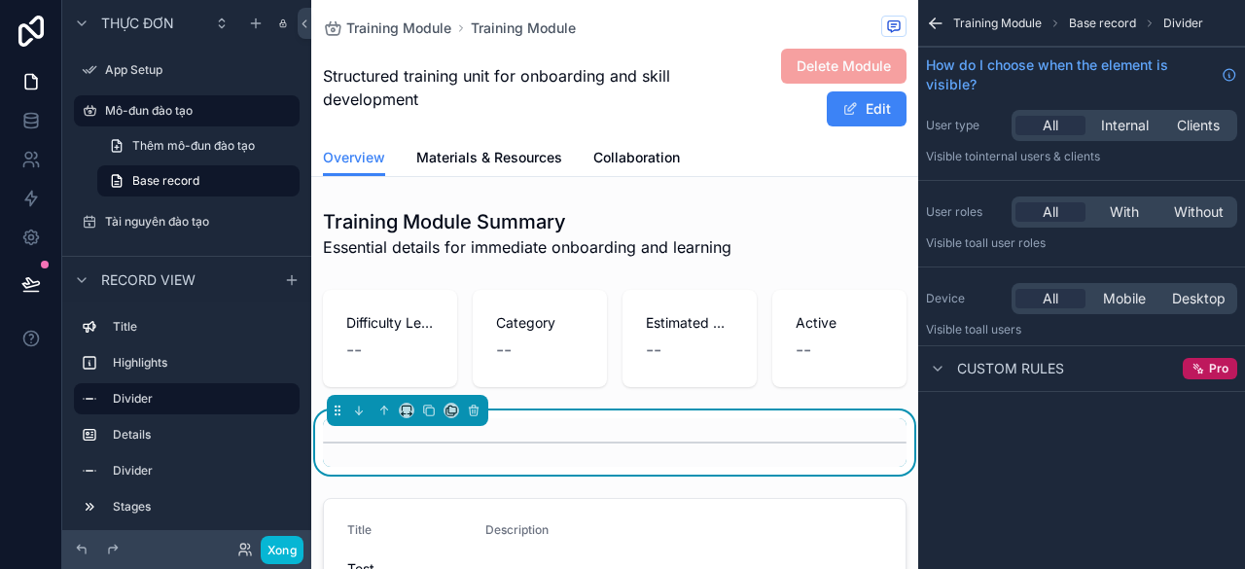
click at [525, 429] on div "nội dung có thể cuộn" at bounding box center [614, 442] width 583 height 49
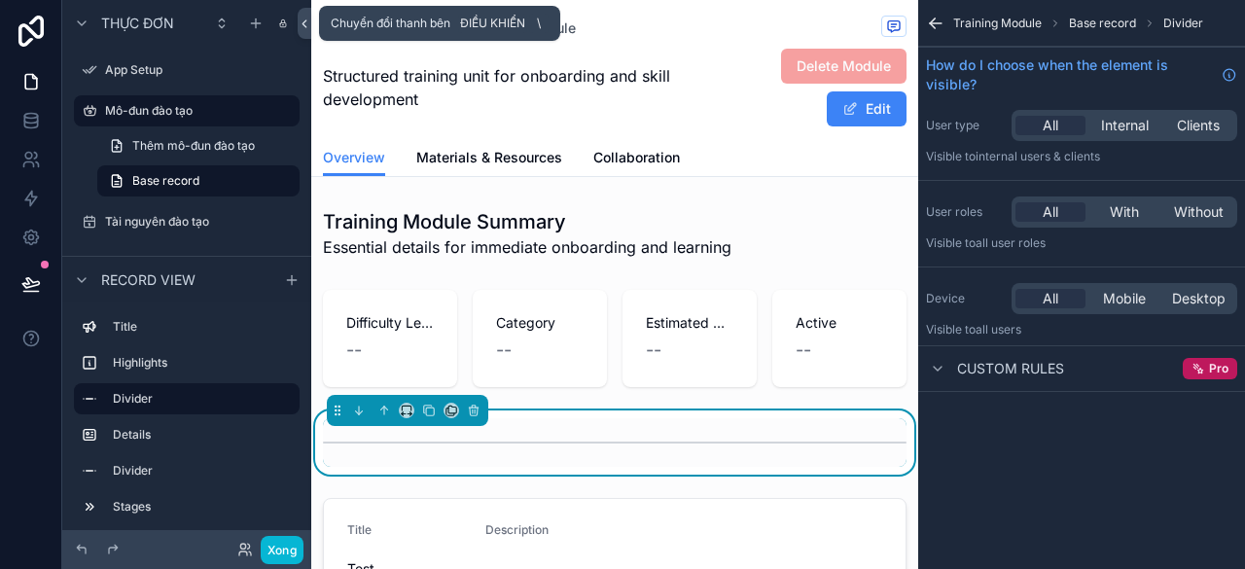
click at [307, 26] on icon at bounding box center [305, 24] width 14 height 15
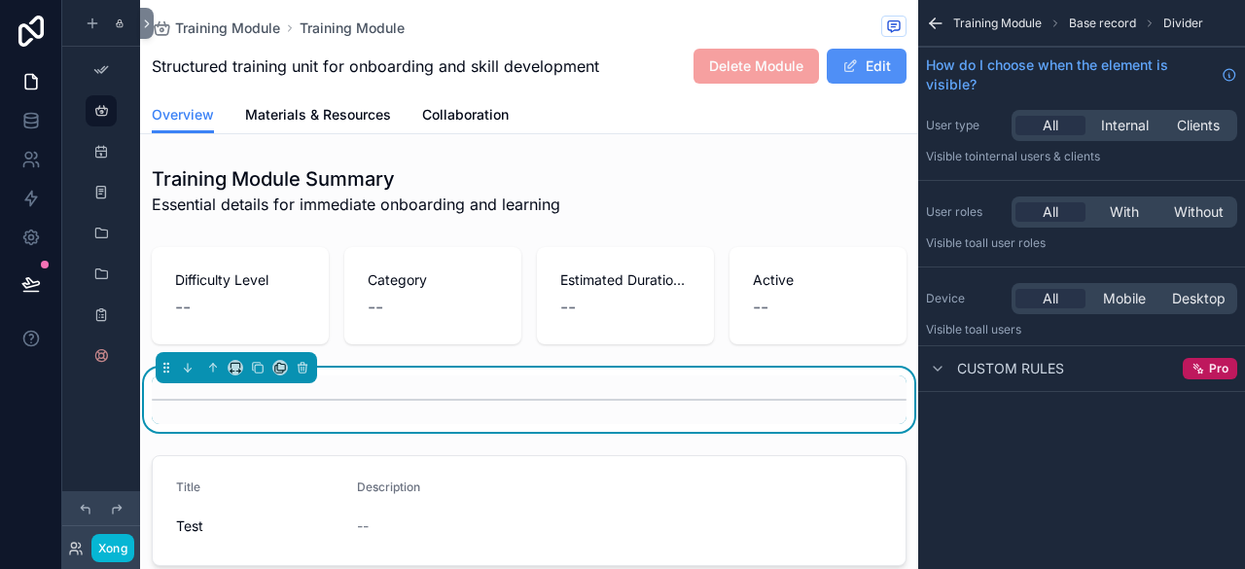
click at [853, 74] on button "Edit" at bounding box center [867, 66] width 80 height 35
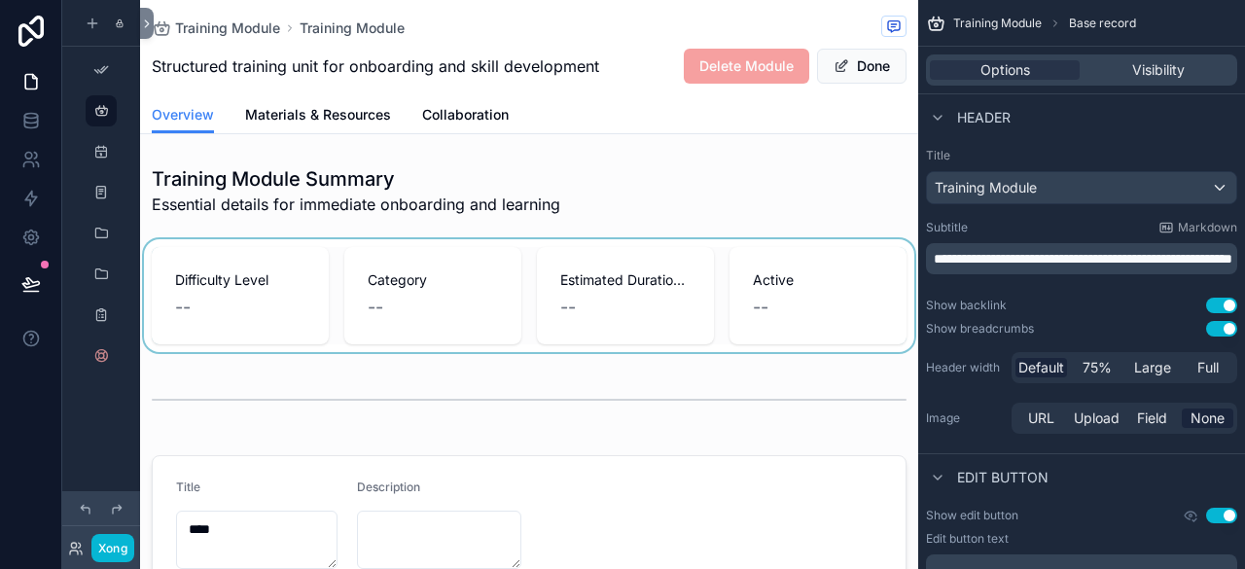
click at [267, 307] on div "nội dung có thể cuộn" at bounding box center [529, 295] width 778 height 113
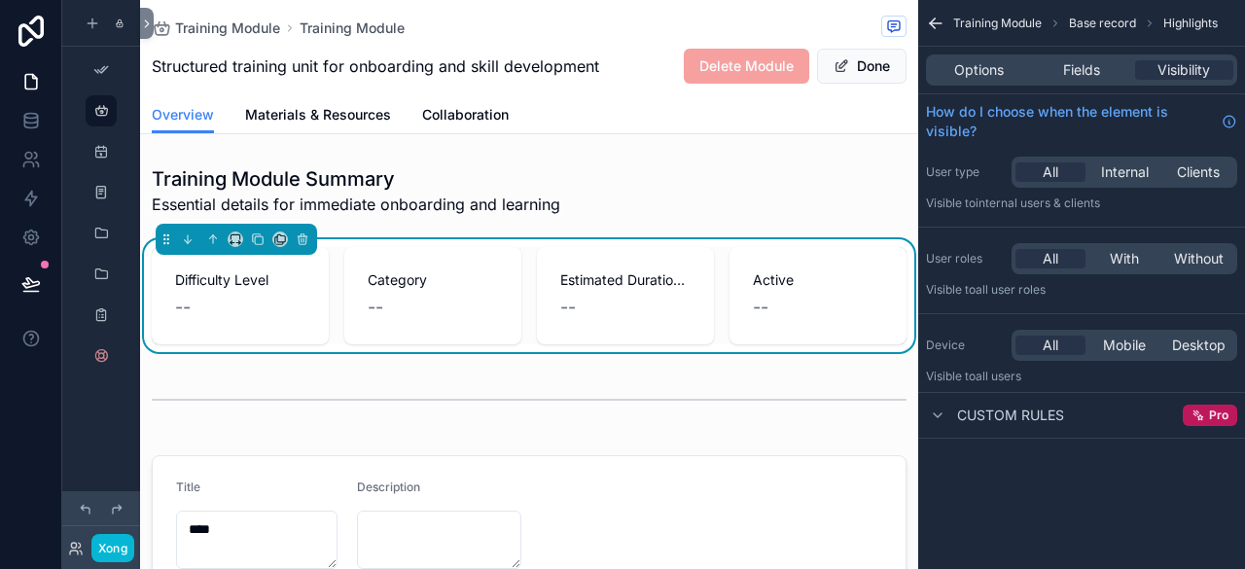
click at [395, 320] on div "--" at bounding box center [433, 307] width 130 height 27
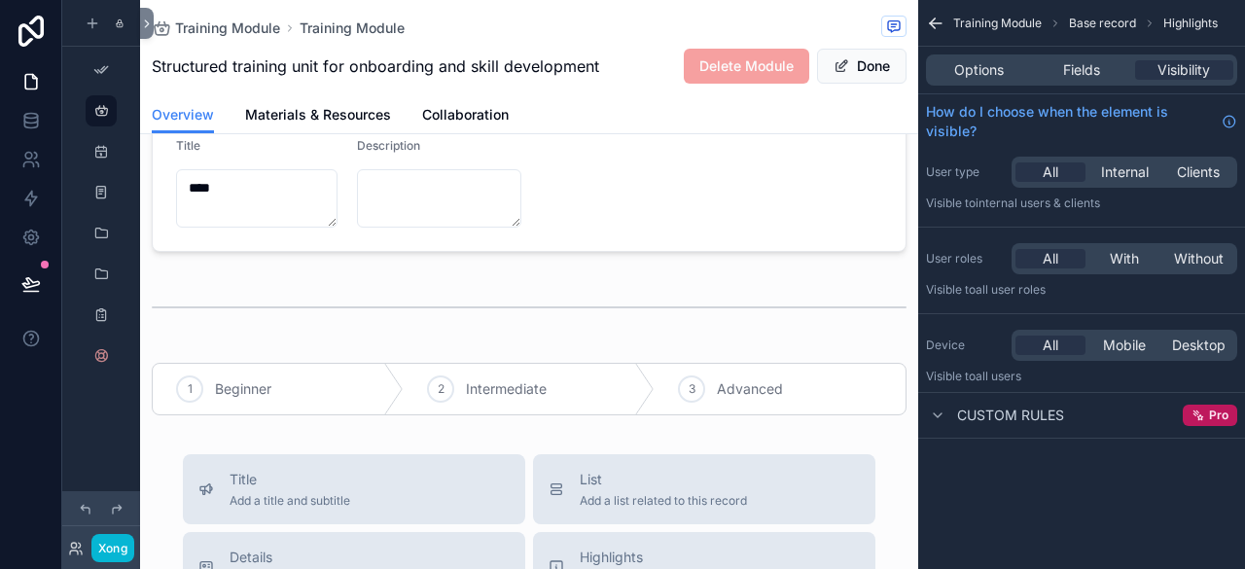
scroll to position [263, 0]
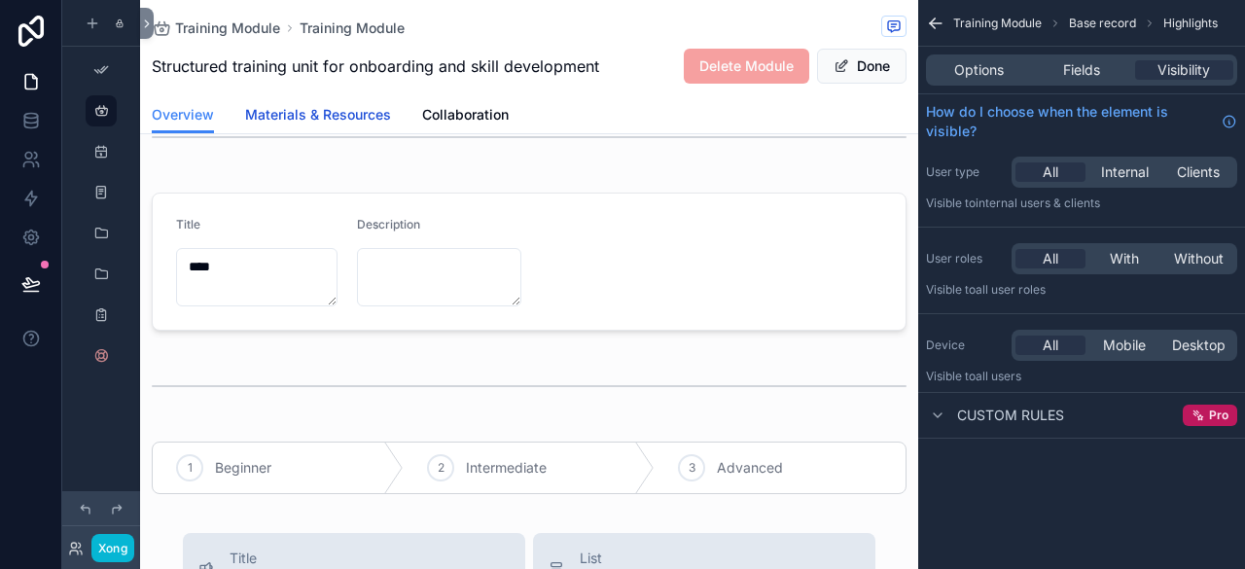
click at [368, 117] on span "Materials & Resources" at bounding box center [318, 114] width 146 height 19
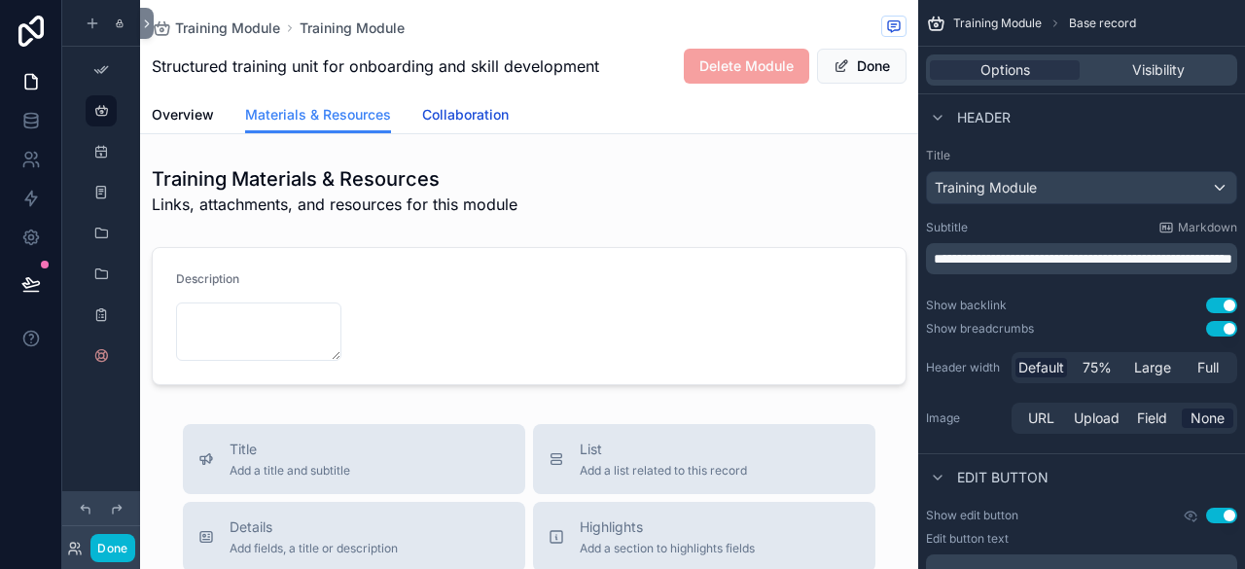
click at [445, 113] on span "Collaboration" at bounding box center [465, 114] width 87 height 19
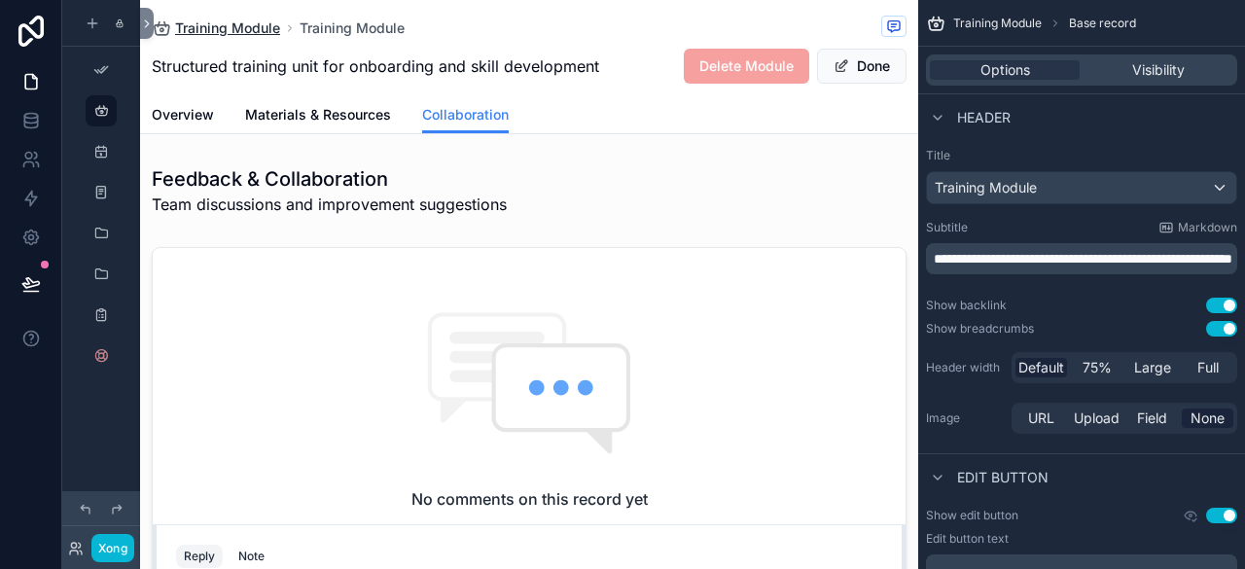
click at [254, 29] on span "Training Module" at bounding box center [227, 27] width 105 height 19
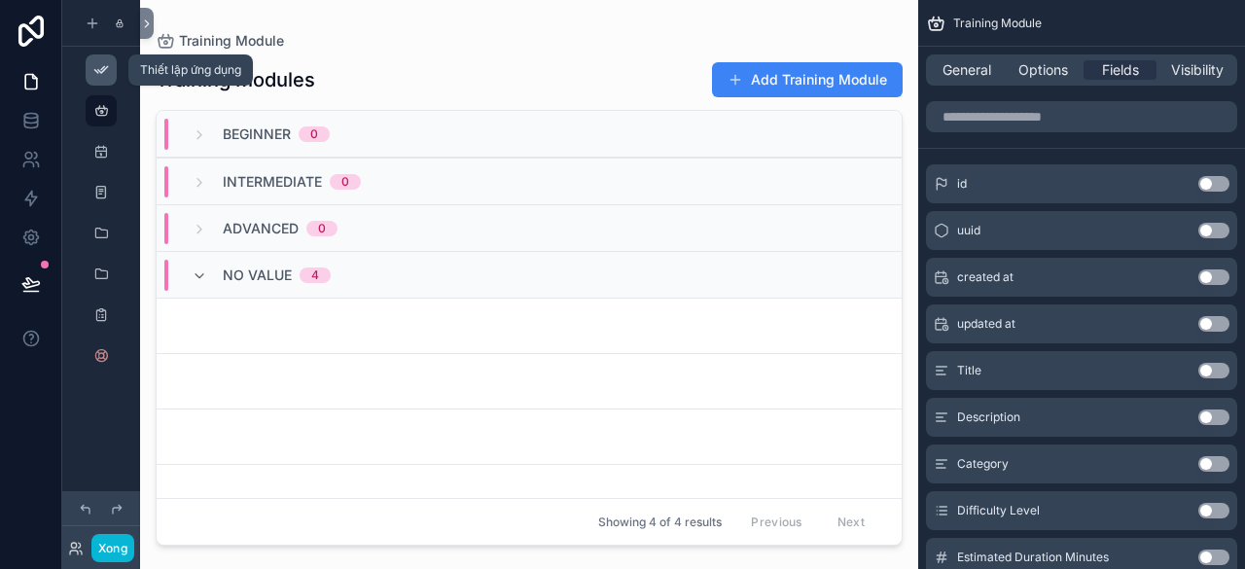
click at [98, 71] on icon "nội dung có thể cuộn" at bounding box center [101, 70] width 16 height 16
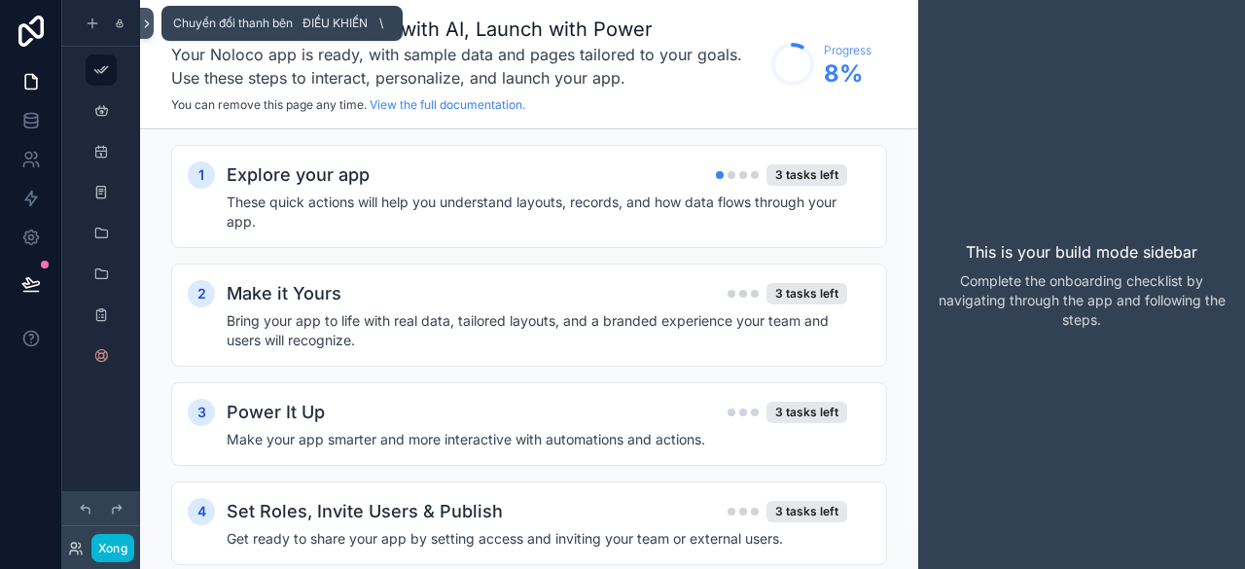
click at [144, 27] on icon at bounding box center [147, 24] width 14 height 15
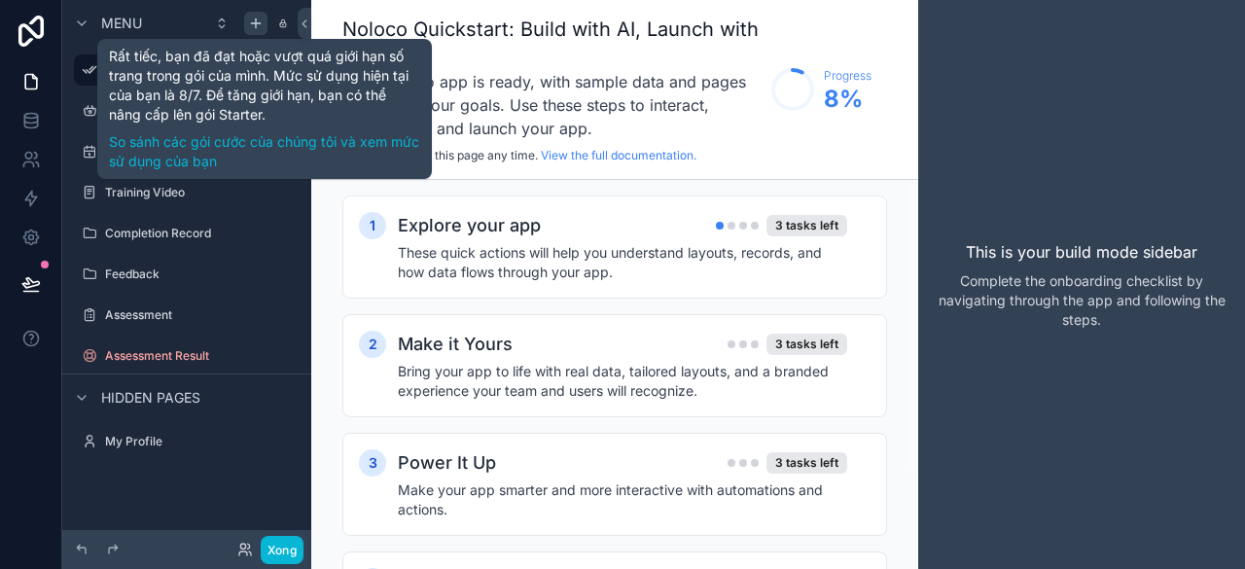
click at [254, 22] on icon "nội dung có thể cuộn" at bounding box center [256, 24] width 16 height 16
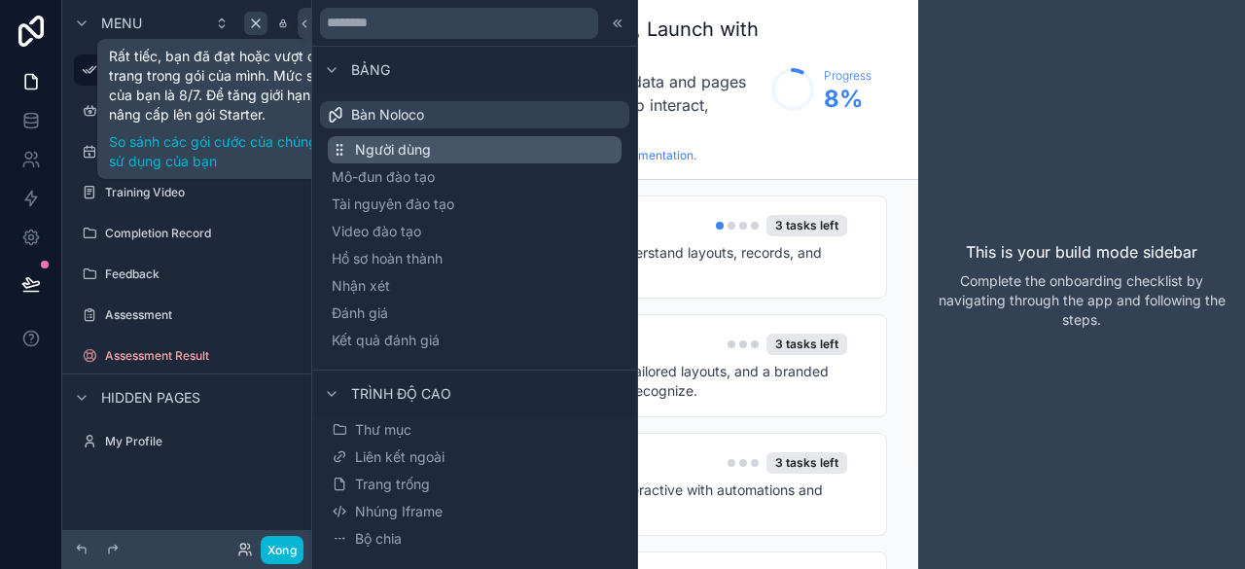
click at [493, 149] on button "Người dùng" at bounding box center [475, 149] width 294 height 27
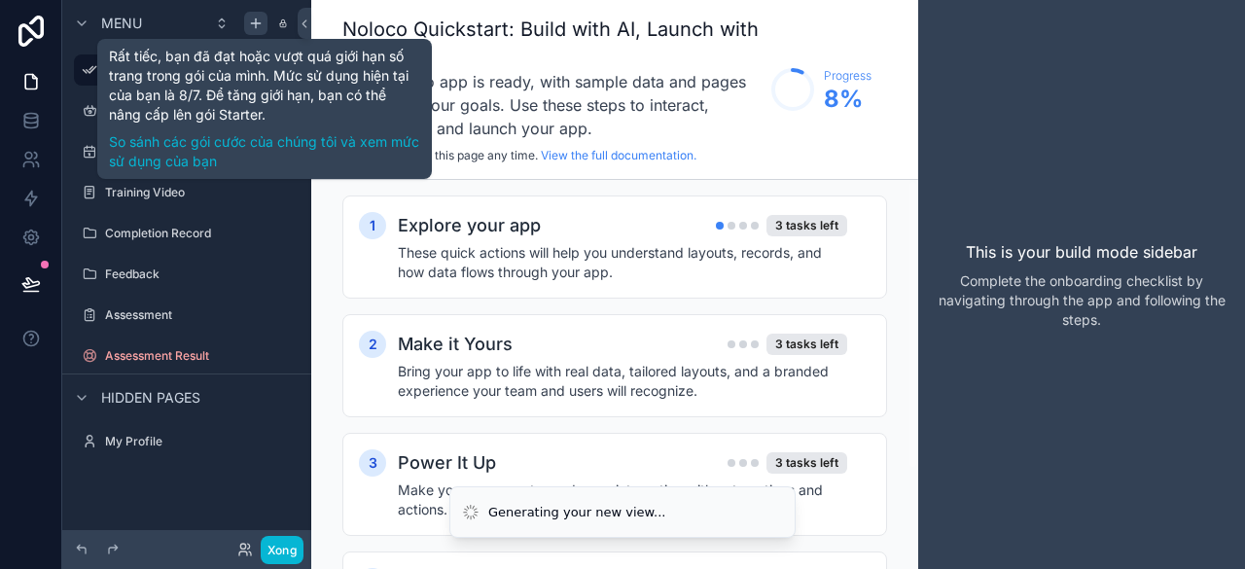
click at [255, 28] on icon "nội dung có thể cuộn" at bounding box center [256, 24] width 16 height 16
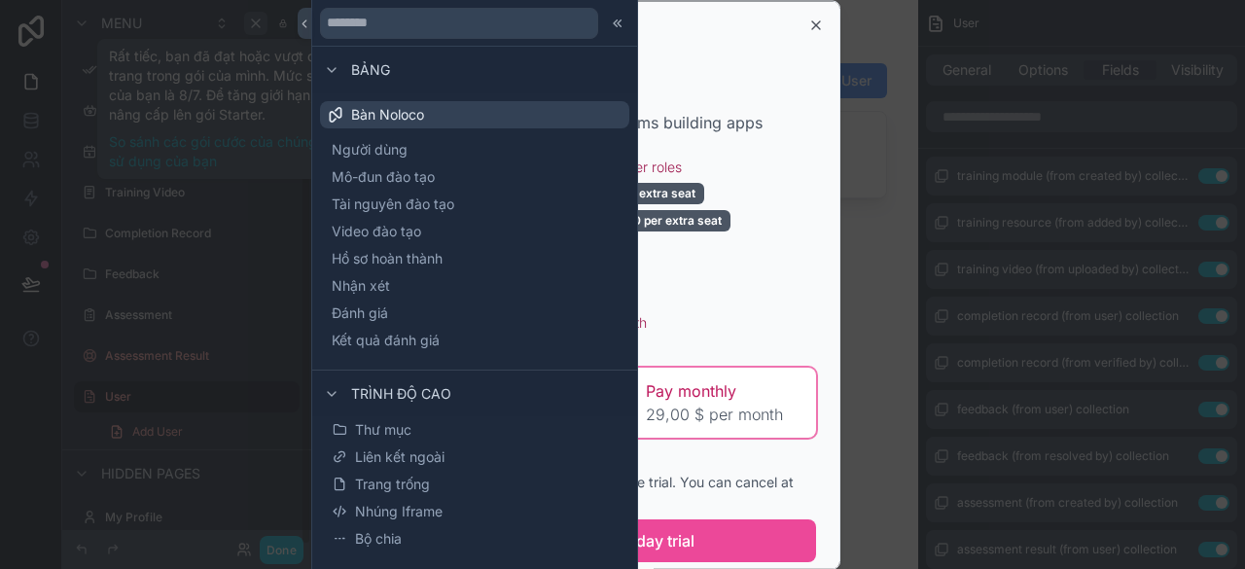
scroll to position [19, 0]
click at [770, 110] on div "For individuals and small teams building apps" at bounding box center [622, 121] width 387 height 23
click at [729, 551] on button "Start my 14 day trial" at bounding box center [622, 539] width 387 height 43
